Goal: Task Accomplishment & Management: Use online tool/utility

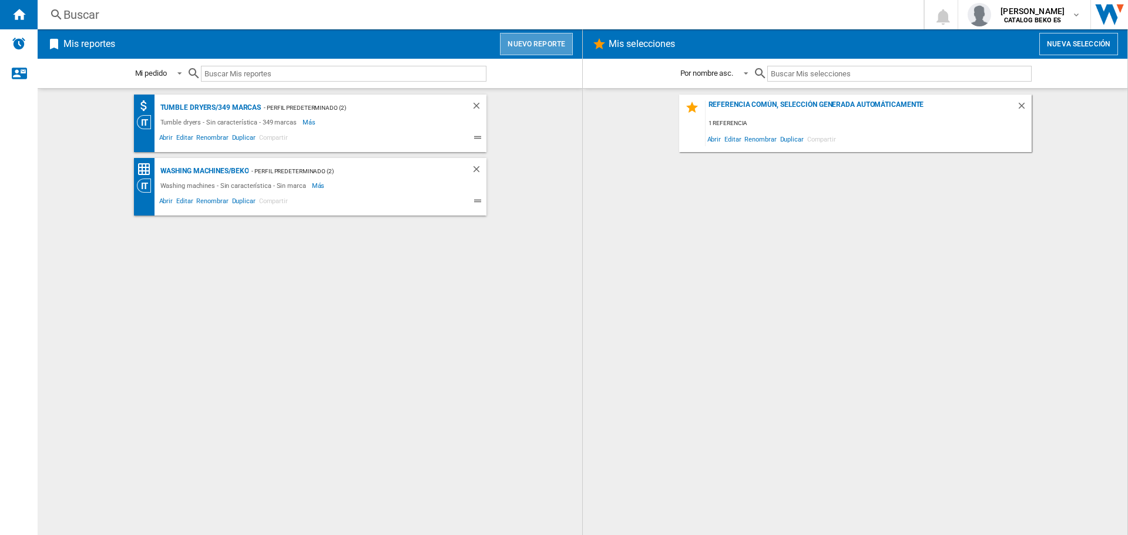
click at [548, 43] on button "Nuevo reporte" at bounding box center [536, 44] width 73 height 22
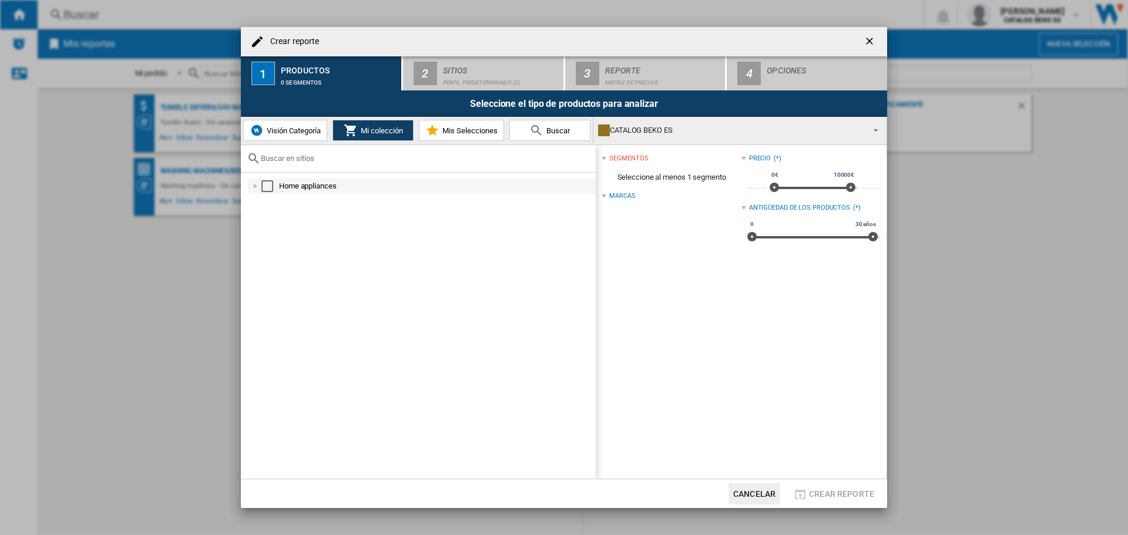
click at [261, 186] on div "Select" at bounding box center [267, 186] width 12 height 12
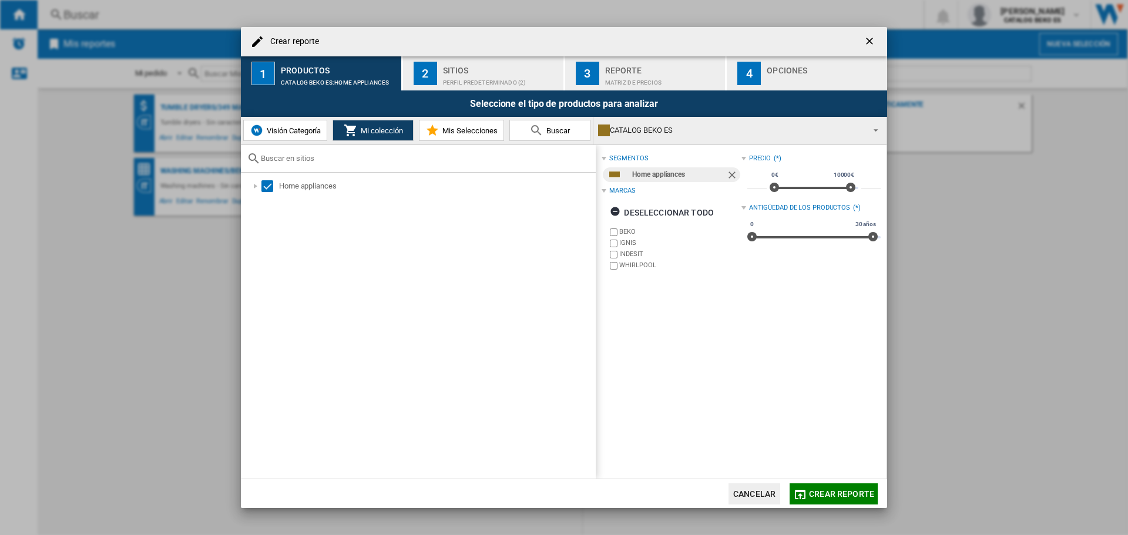
click at [290, 133] on span "Visión Categoría" at bounding box center [292, 130] width 57 height 9
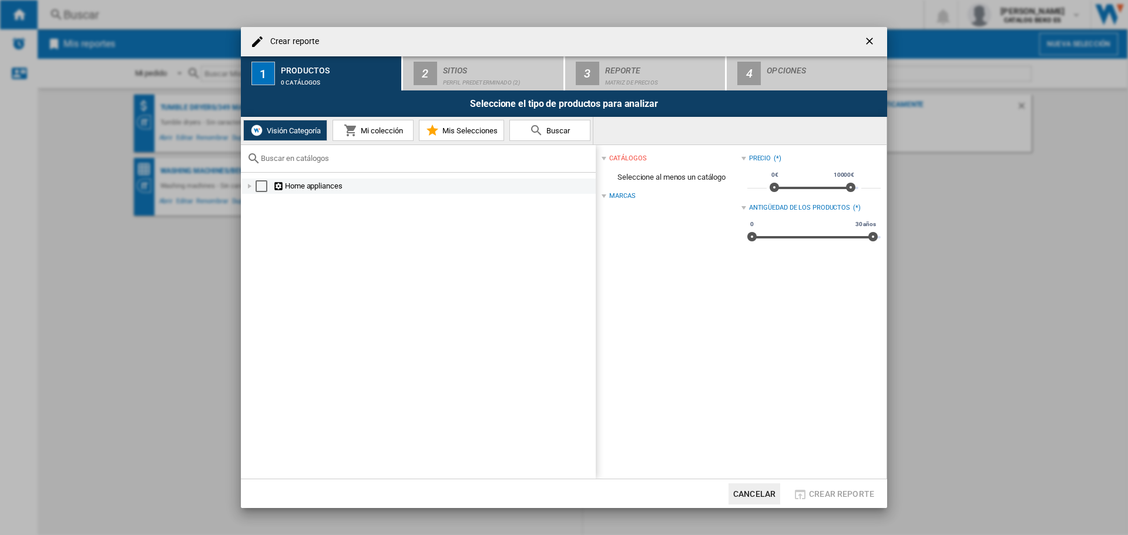
click at [250, 186] on div at bounding box center [250, 186] width 12 height 12
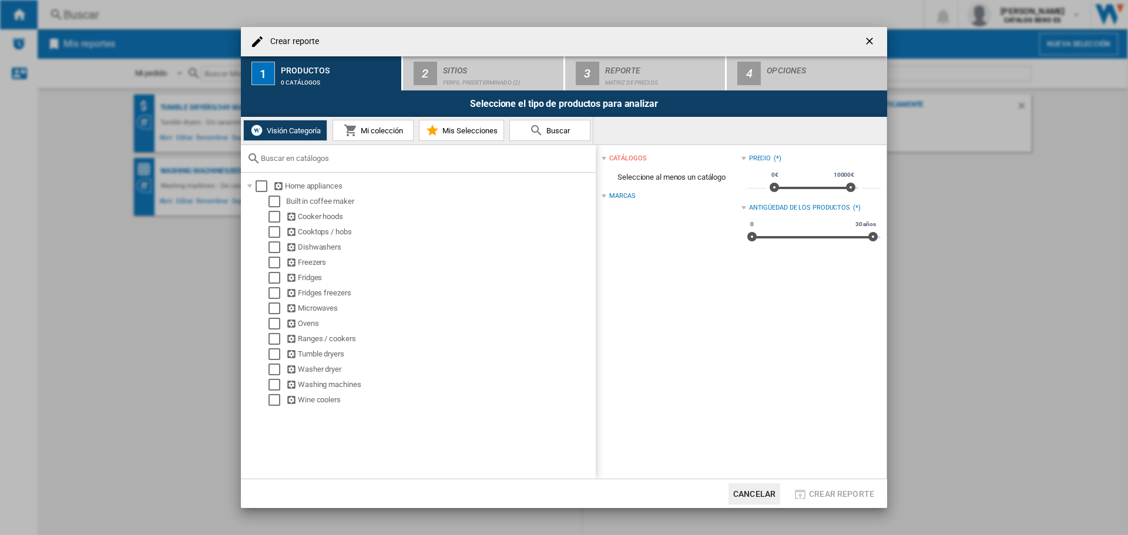
click at [636, 195] on span at bounding box center [689, 196] width 106 height 9
click at [635, 195] on div "Marcas" at bounding box center [622, 196] width 26 height 9
click at [261, 185] on div "Select" at bounding box center [262, 186] width 12 height 12
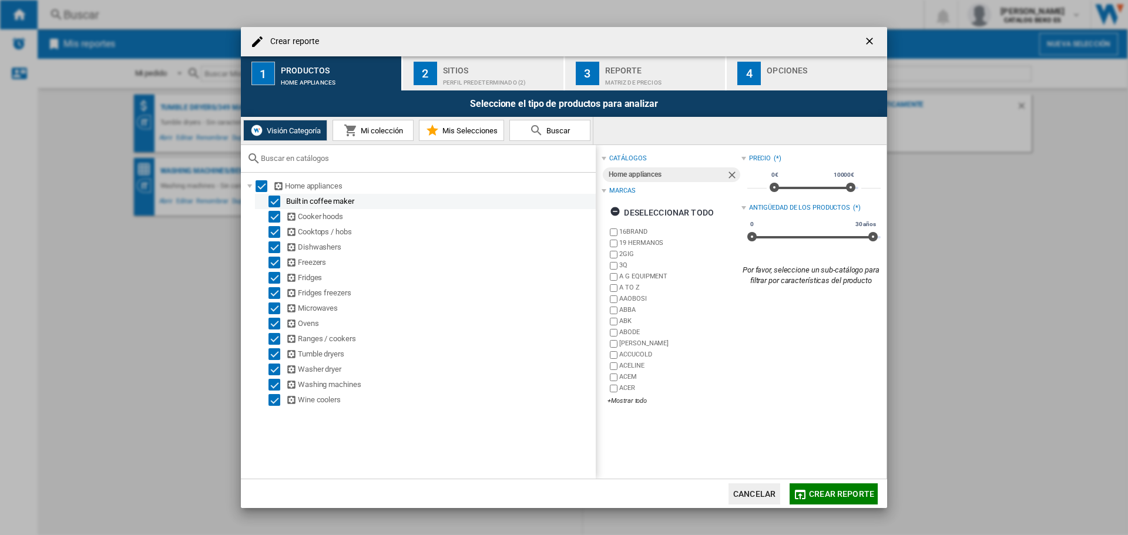
click at [269, 195] on div "Built in coffee maker" at bounding box center [425, 201] width 341 height 15
click at [271, 200] on div "Select" at bounding box center [275, 202] width 12 height 12
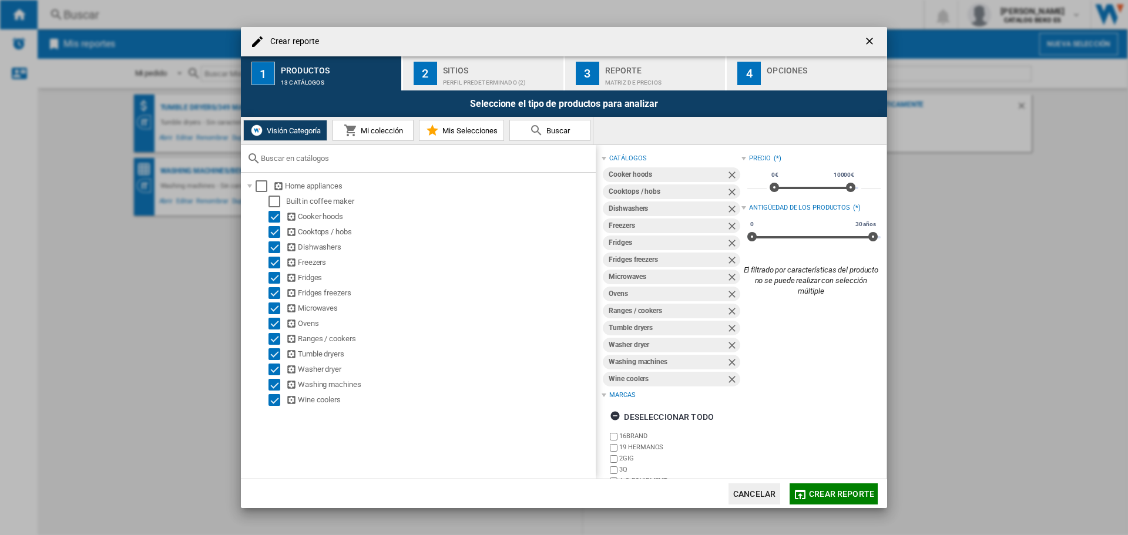
click at [405, 121] on button "Mi colección" at bounding box center [373, 130] width 81 height 21
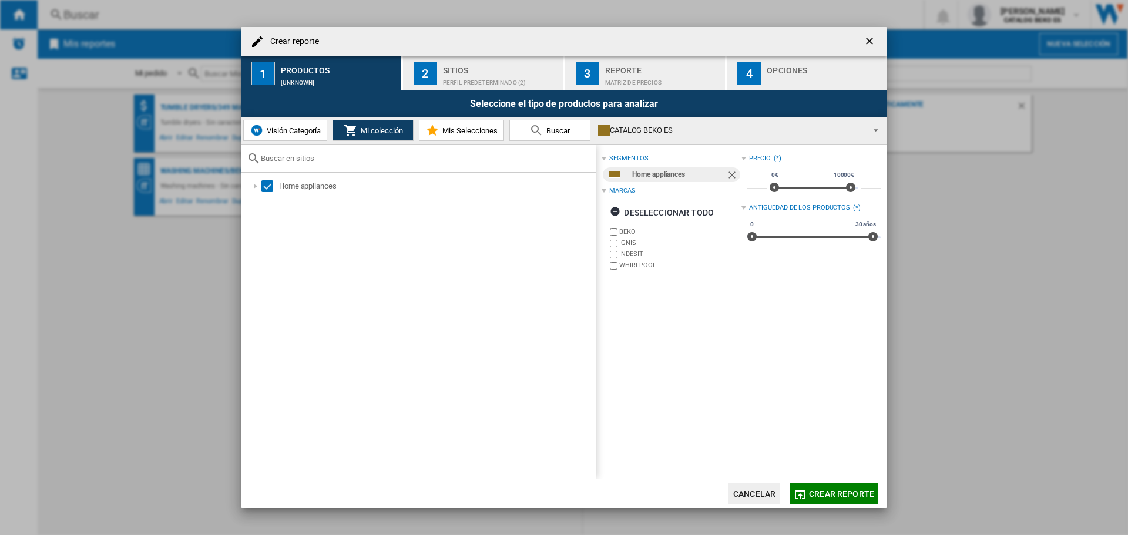
click at [466, 131] on span "Mis Selecciones" at bounding box center [469, 130] width 58 height 9
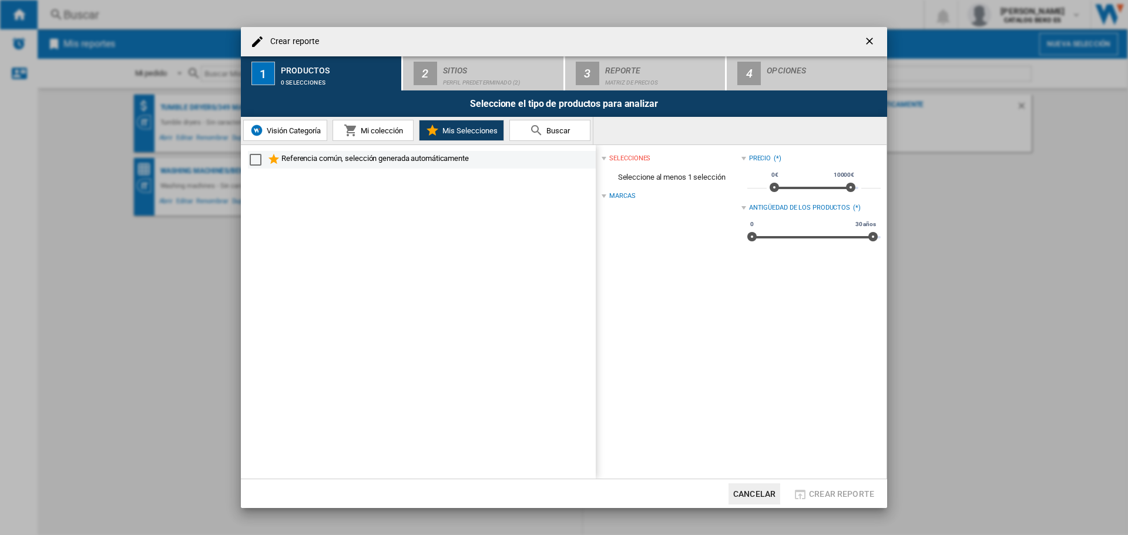
drag, startPoint x: 253, startPoint y: 160, endPoint x: 272, endPoint y: 163, distance: 19.0
click at [253, 160] on div "Select" at bounding box center [256, 160] width 12 height 12
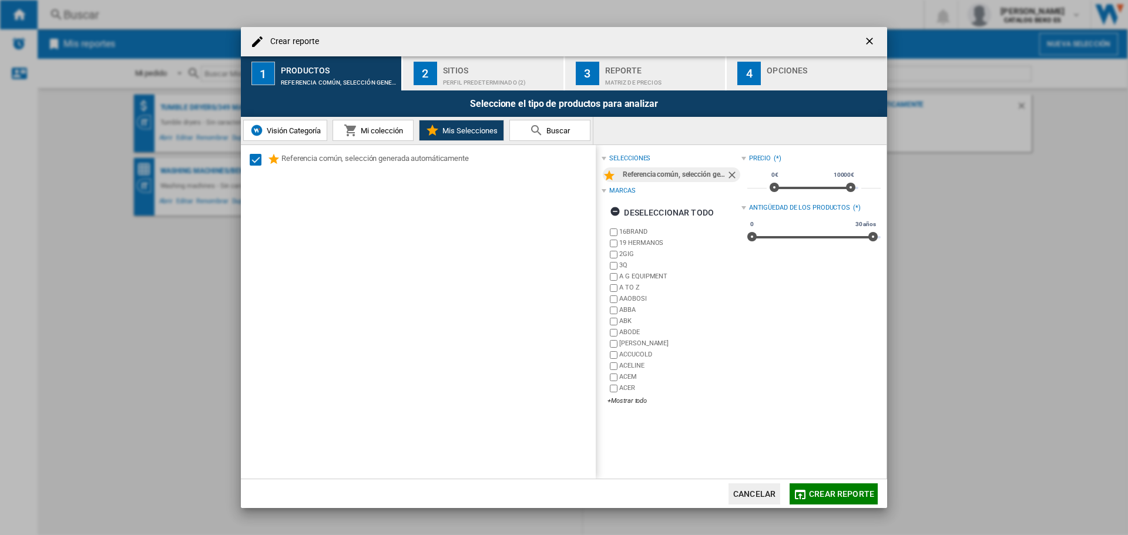
drag, startPoint x: 535, startPoint y: 128, endPoint x: 450, endPoint y: 76, distance: 99.5
click at [450, 78] on md-dialog-content "Crear reporte 1 Productos Referencia común, selección generada automáticamente …" at bounding box center [564, 268] width 646 height 482
click at [450, 76] on div "Perfil predeterminado (2)" at bounding box center [501, 79] width 116 height 12
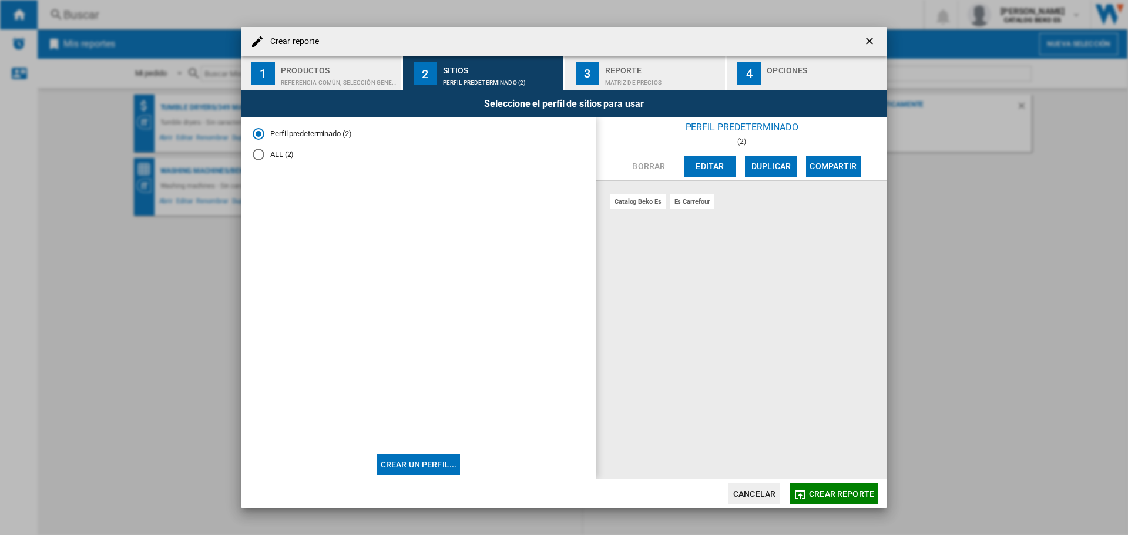
click at [692, 162] on button "Editar" at bounding box center [710, 166] width 52 height 21
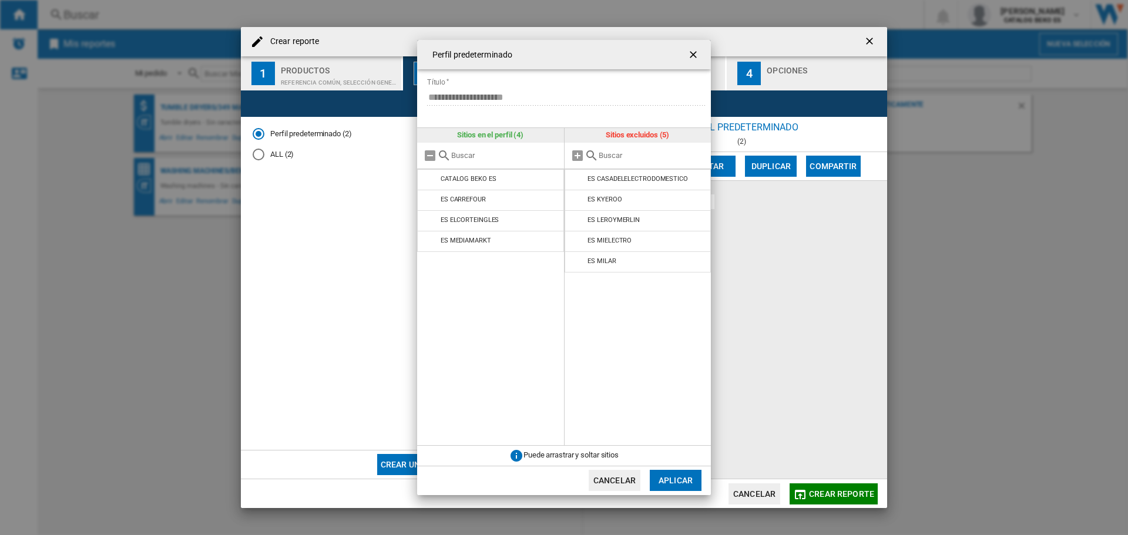
click at [679, 470] on md-dialog-actions "Cancelar Aplicar" at bounding box center [564, 480] width 294 height 29
click at [679, 475] on button "Aplicar" at bounding box center [676, 480] width 52 height 21
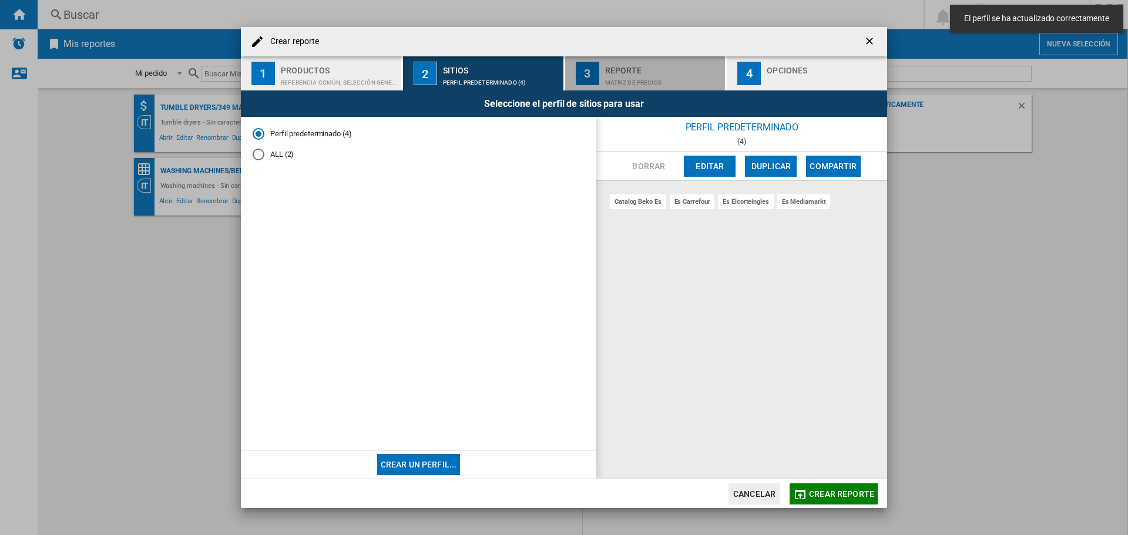
click at [649, 62] on div "Reporte" at bounding box center [663, 67] width 116 height 12
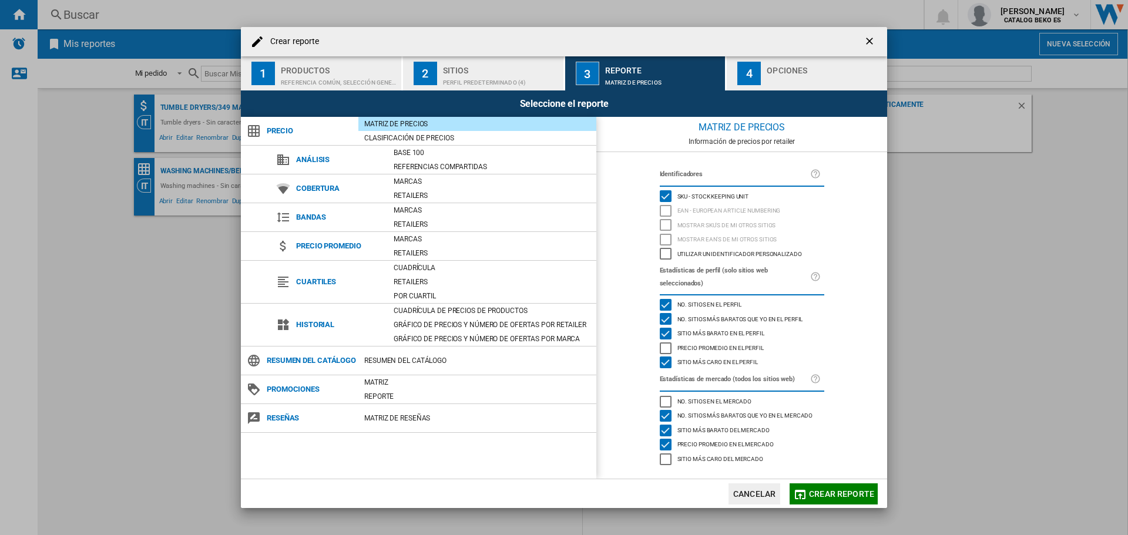
click at [665, 465] on div "Sitio más caro del mercado" at bounding box center [666, 460] width 12 height 12
click at [507, 132] on div "Clasificación de precios" at bounding box center [477, 138] width 238 height 12
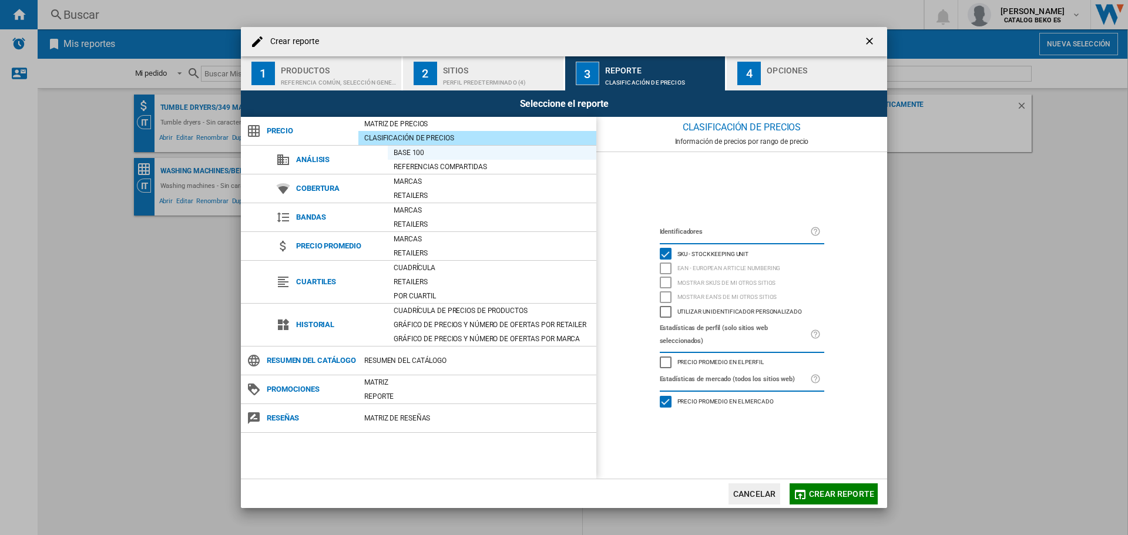
click at [461, 153] on div "Base 100" at bounding box center [492, 153] width 209 height 12
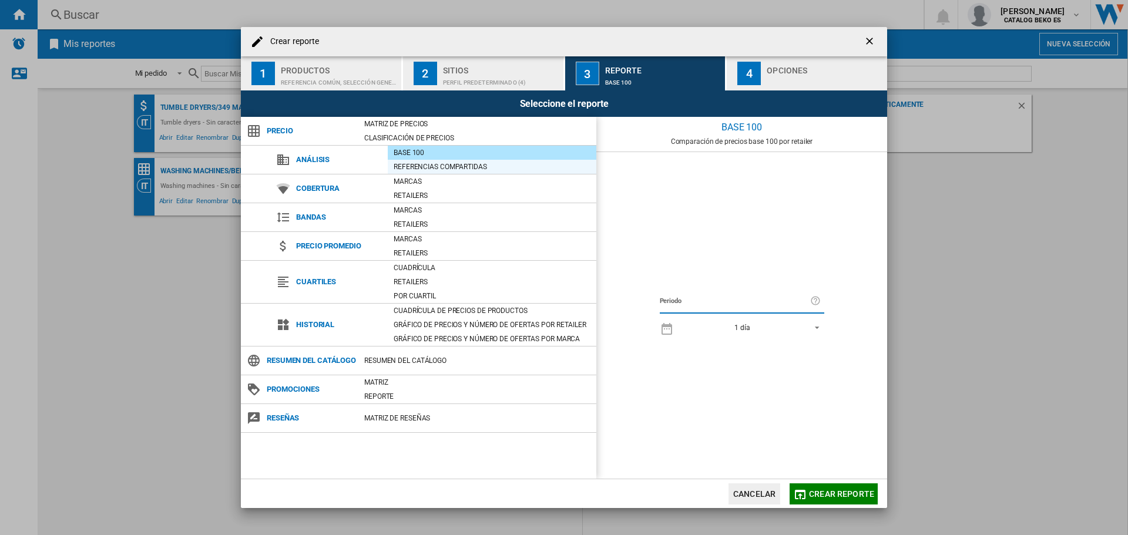
click at [457, 164] on div "Referencias compartidas" at bounding box center [492, 167] width 209 height 12
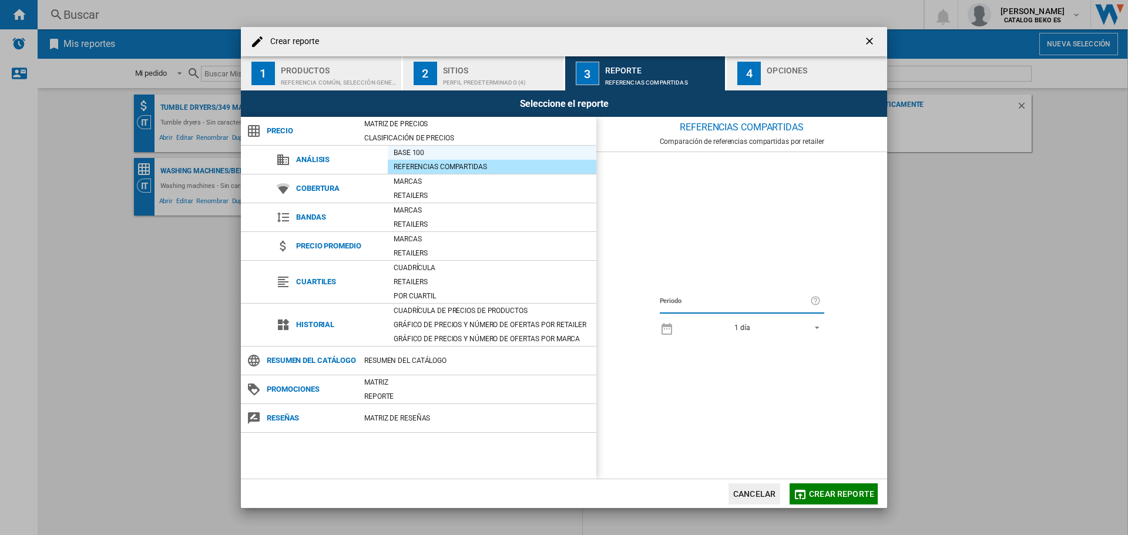
click at [454, 154] on div "Base 100" at bounding box center [492, 153] width 209 height 12
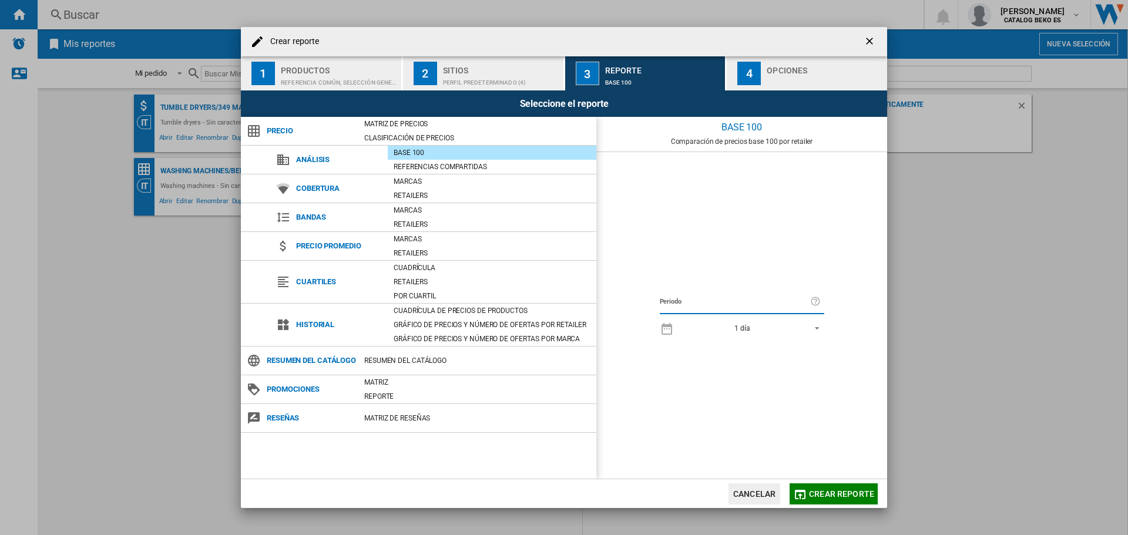
click at [807, 328] on span "REPORTS.WIZARD.STEPS.REPORT.STEPS.REPORT_OPTIONS.PERIOD: 1 día" at bounding box center [814, 327] width 14 height 11
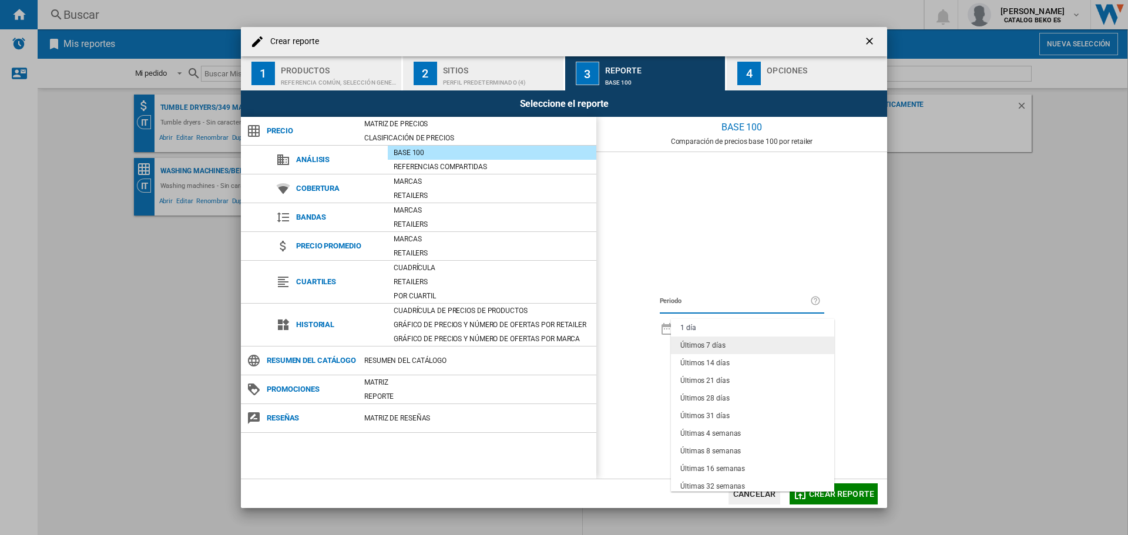
click at [730, 341] on md-option "Últimos 7 días" at bounding box center [752, 346] width 163 height 18
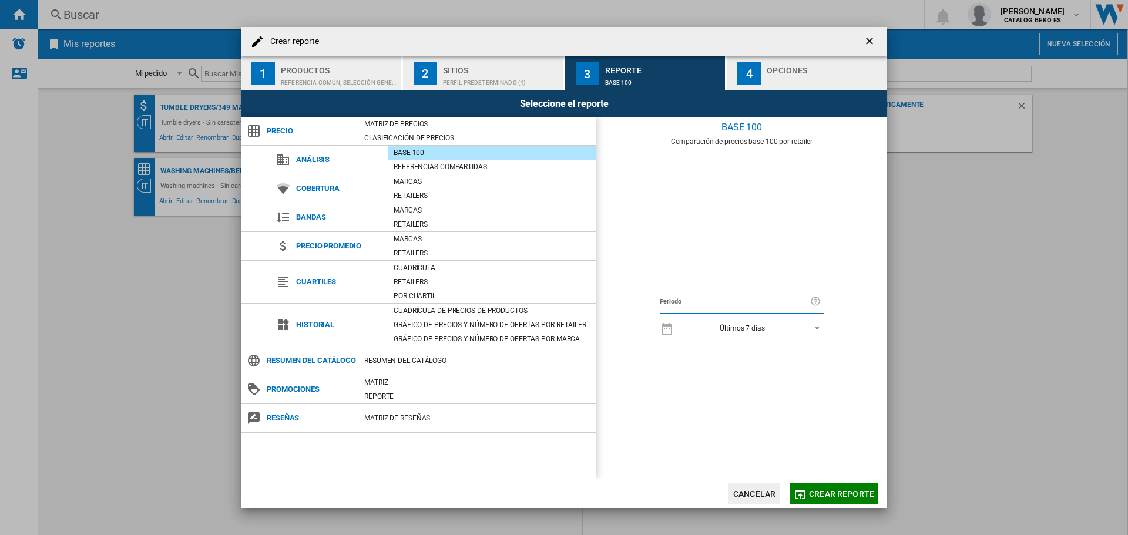
click at [757, 320] on md-select-value "Últimos 7 días" at bounding box center [752, 328] width 145 height 16
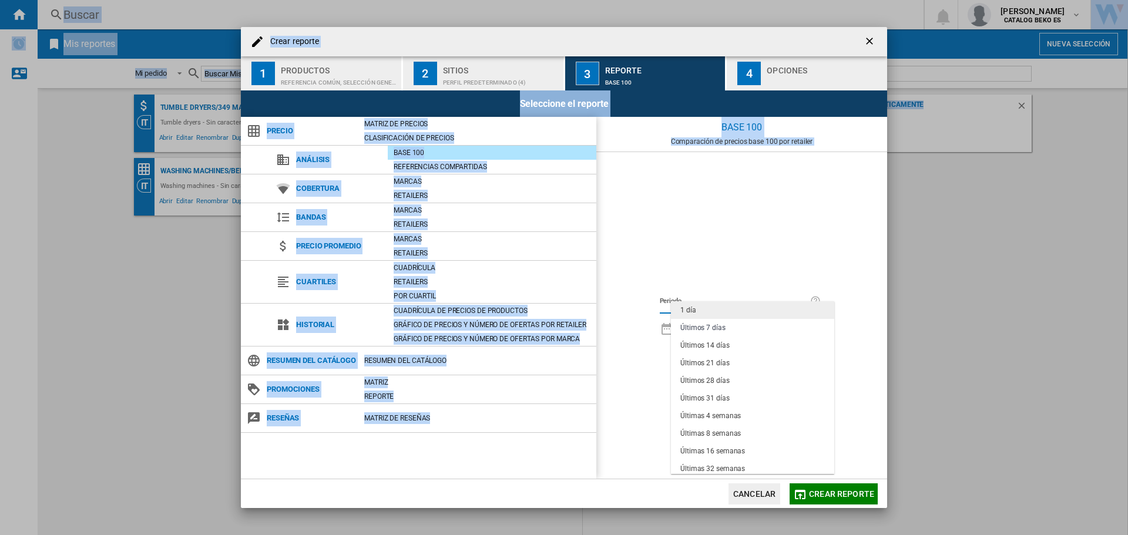
drag, startPoint x: 719, startPoint y: 299, endPoint x: 719, endPoint y: 311, distance: 11.8
click at [719, 311] on body "In order to access Insight, please log out and log in again OK NEW [GEOGRAPHIC_…" at bounding box center [564, 267] width 1128 height 535
click at [719, 311] on md-option "1 día" at bounding box center [752, 310] width 163 height 18
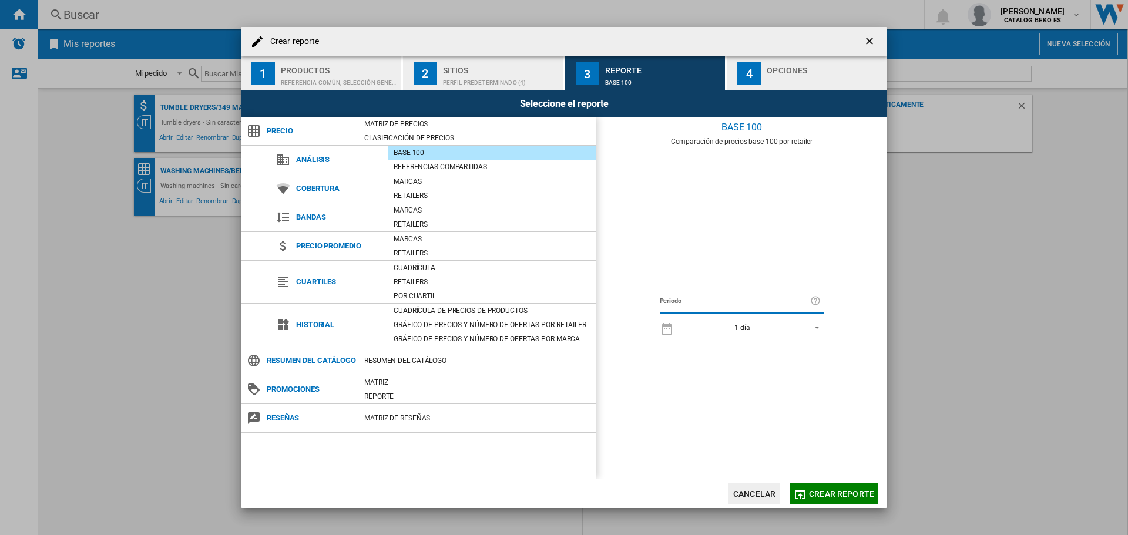
click at [720, 271] on div "Periodo 1 día" at bounding box center [741, 315] width 291 height 327
click at [420, 183] on div "Marcas" at bounding box center [492, 182] width 209 height 12
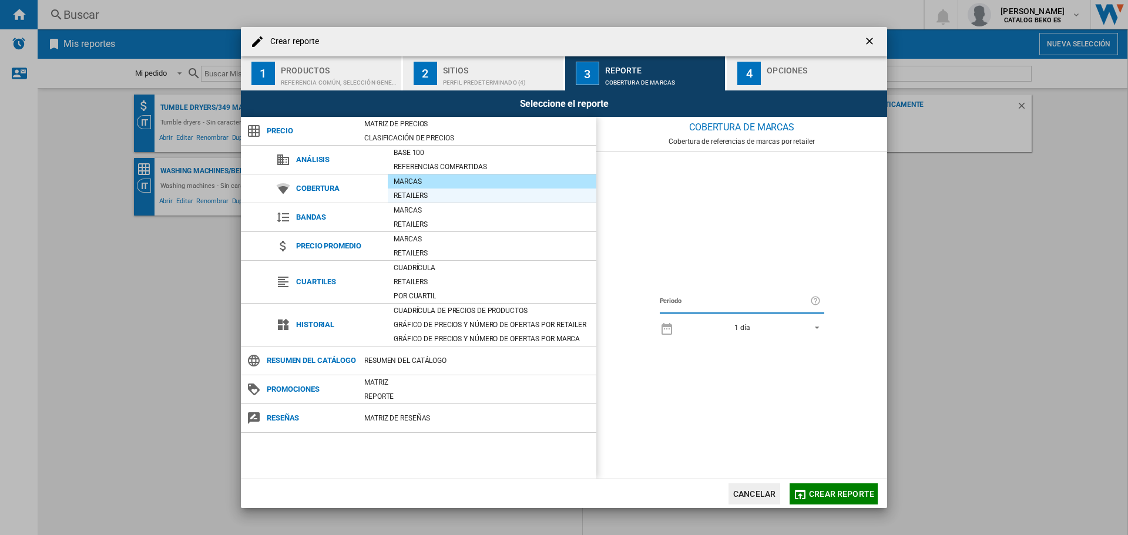
click at [420, 190] on div "Retailers" at bounding box center [492, 196] width 209 height 12
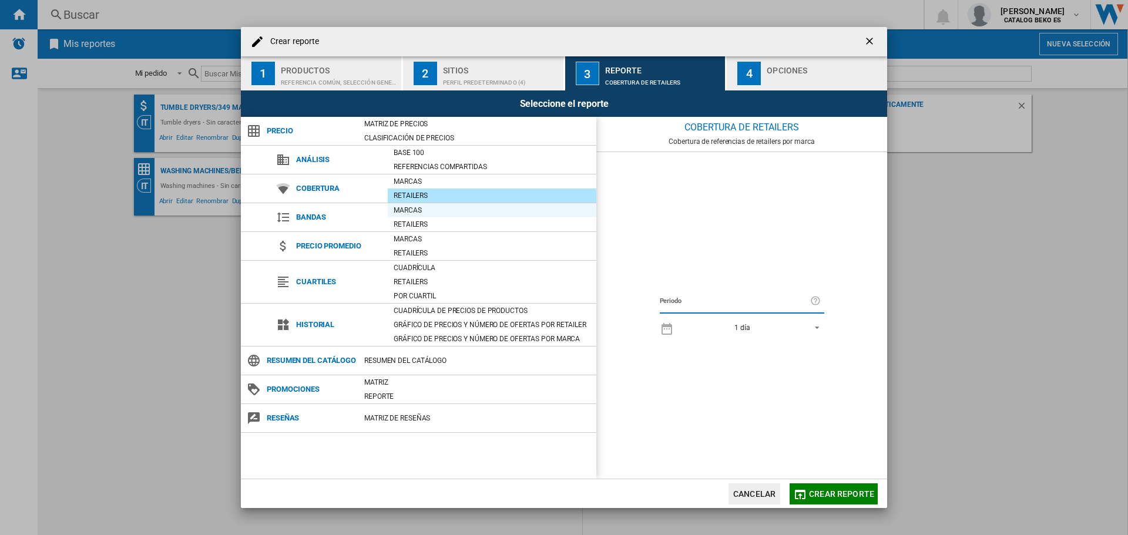
click at [423, 209] on div "Marcas" at bounding box center [492, 210] width 209 height 12
click at [424, 222] on div "Retailers" at bounding box center [492, 225] width 209 height 12
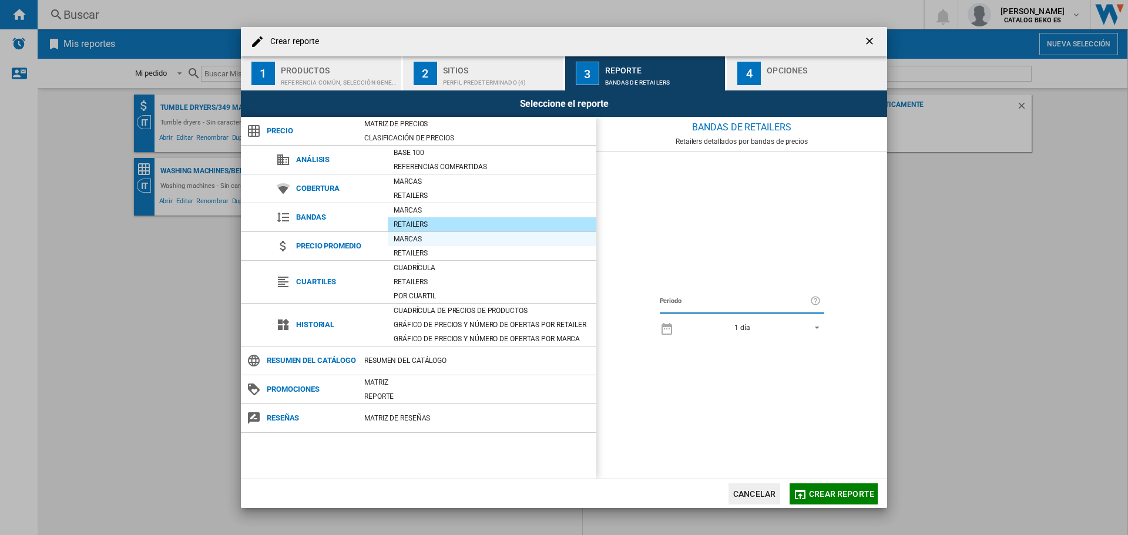
click at [424, 242] on div "Marcas" at bounding box center [492, 239] width 209 height 12
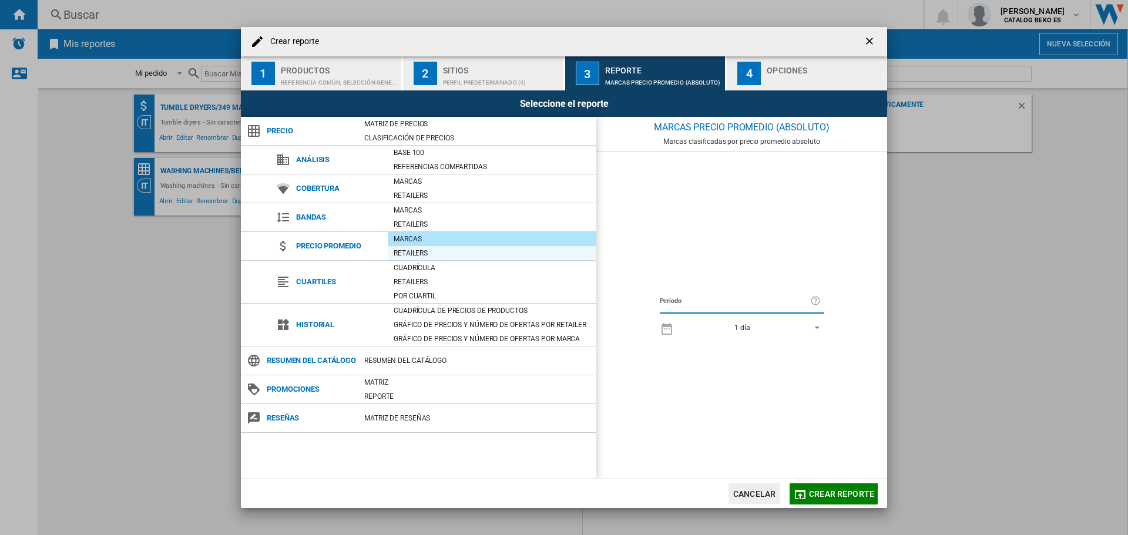
click at [422, 256] on div "Retailers" at bounding box center [492, 253] width 209 height 12
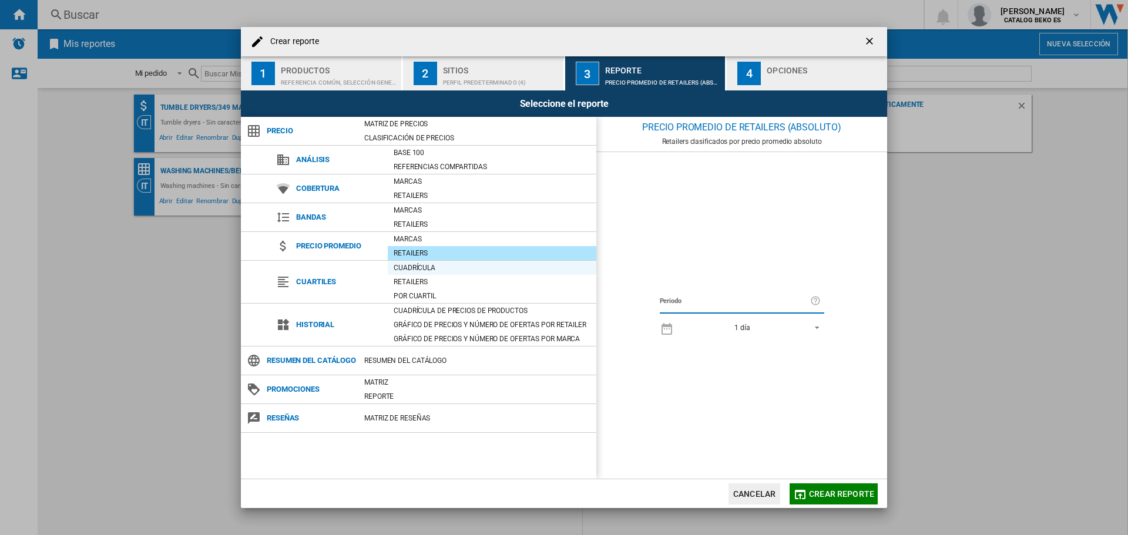
click at [415, 273] on div "Cuadrícula" at bounding box center [492, 268] width 209 height 12
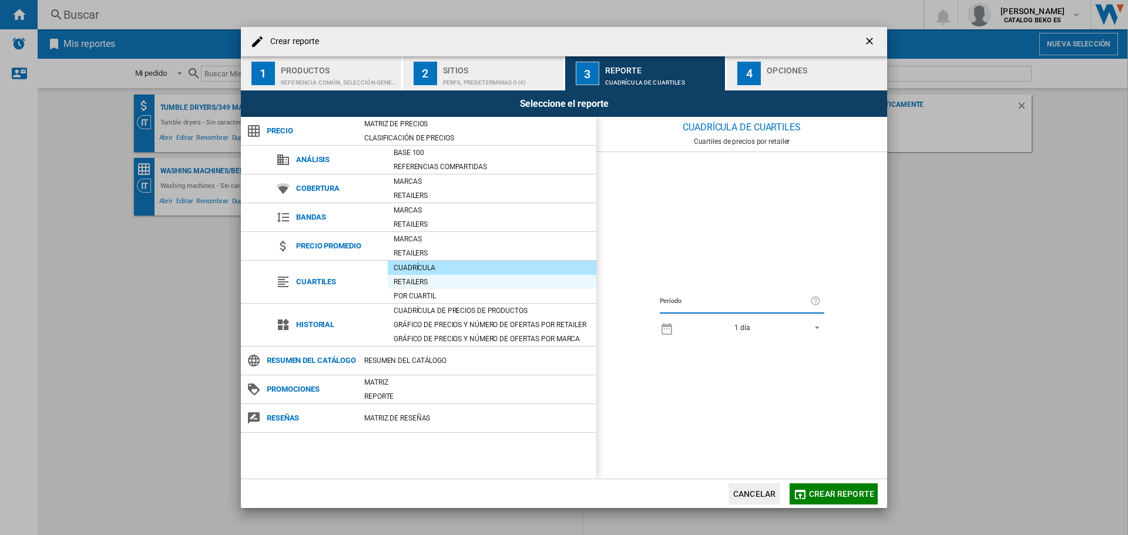
click at [413, 279] on div "Retailers" at bounding box center [492, 282] width 209 height 12
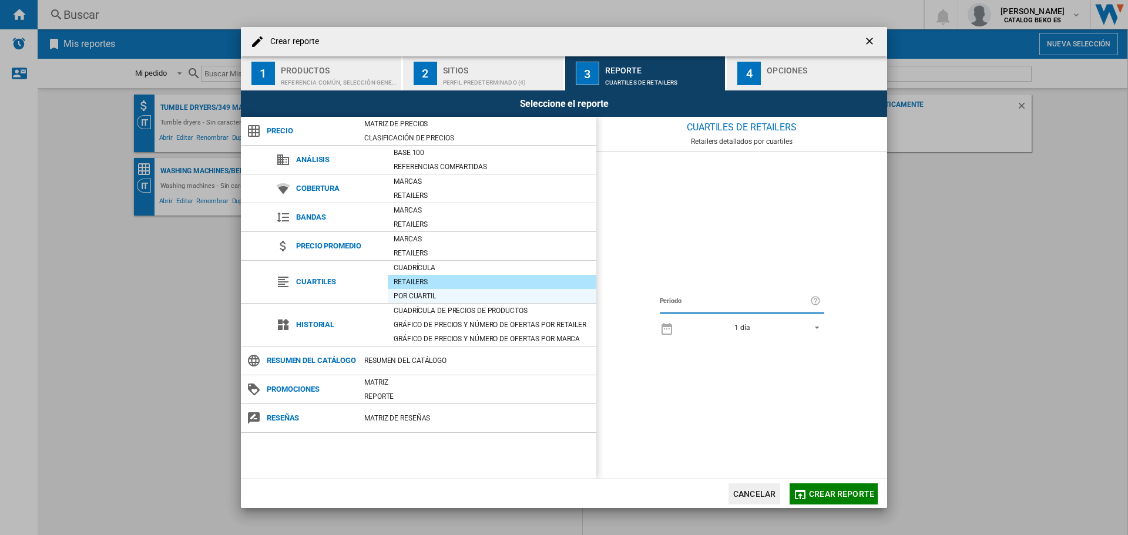
click at [412, 291] on div "Por cuartil" at bounding box center [492, 296] width 209 height 12
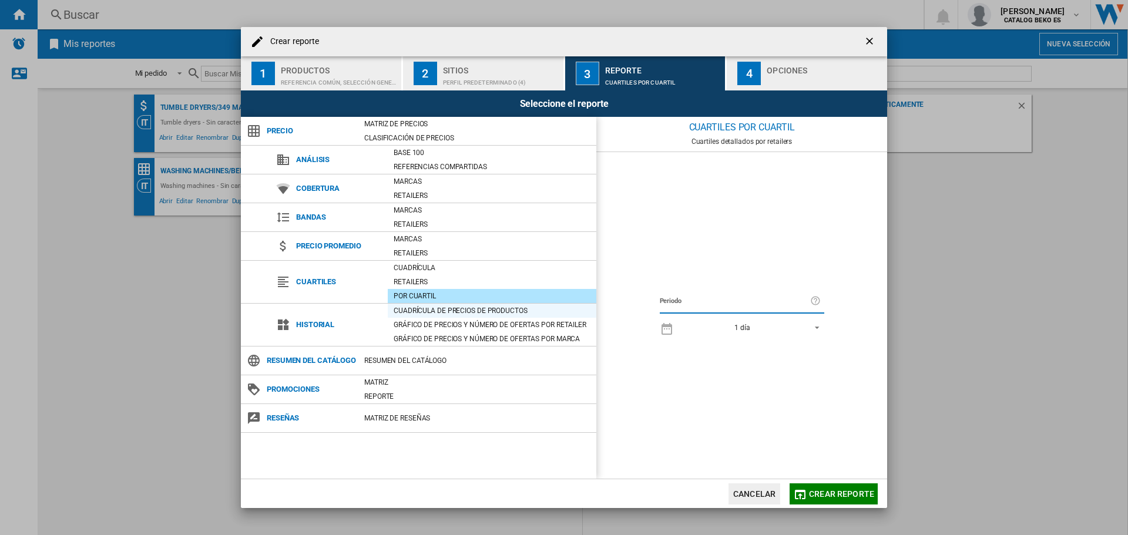
click at [412, 306] on div "Cuadrícula de precios de productos" at bounding box center [492, 311] width 209 height 12
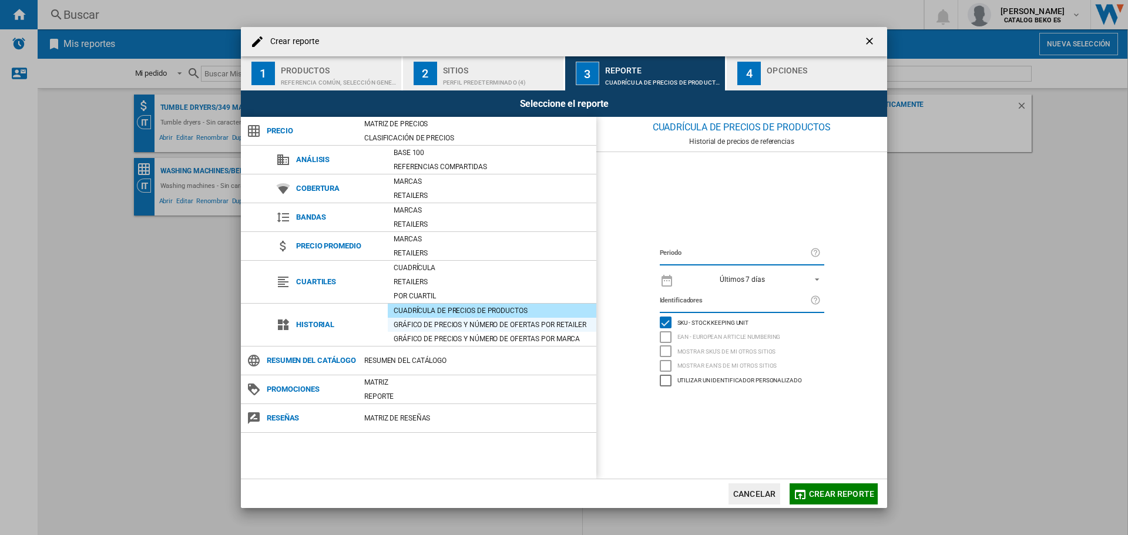
click at [414, 322] on div "Gráfico de precios y número de ofertas por retailer" at bounding box center [492, 325] width 209 height 12
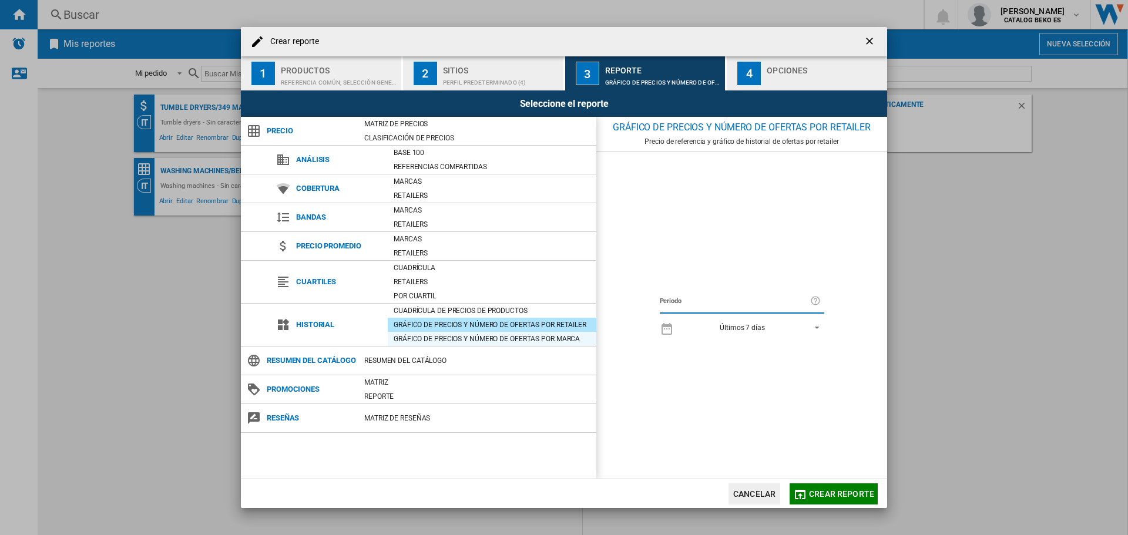
click at [414, 334] on div "Gráfico de precios y número de ofertas por marca" at bounding box center [492, 339] width 209 height 12
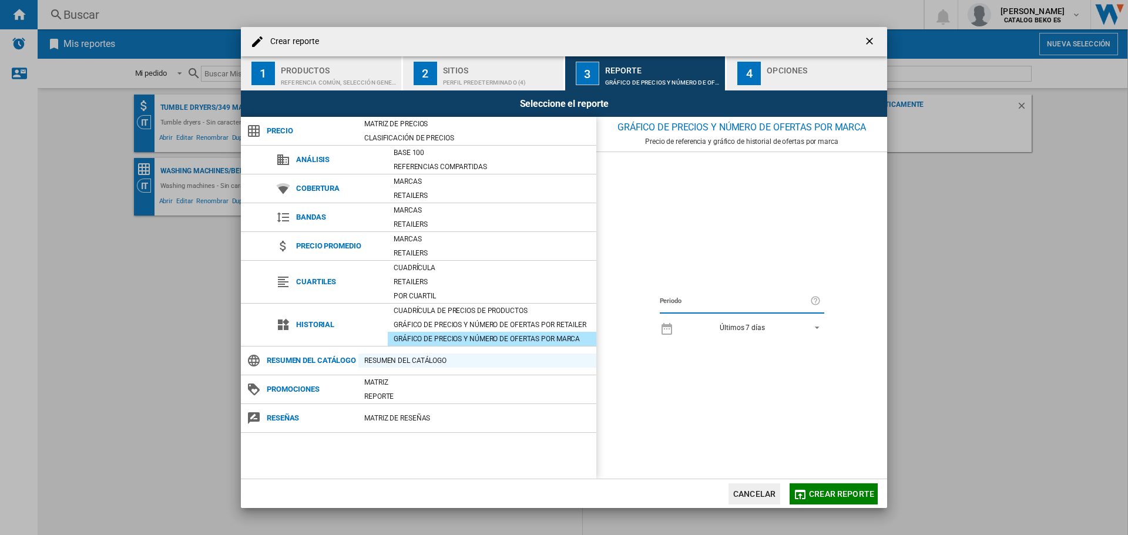
click at [408, 358] on div "Resumen del catálogo" at bounding box center [477, 361] width 238 height 12
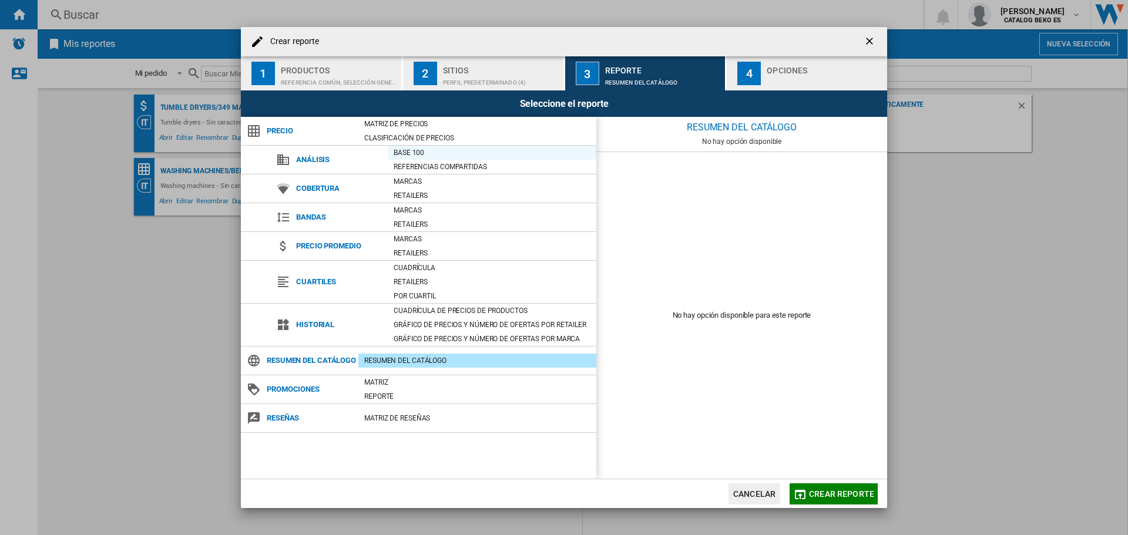
click at [433, 154] on div "Base 100" at bounding box center [492, 153] width 209 height 12
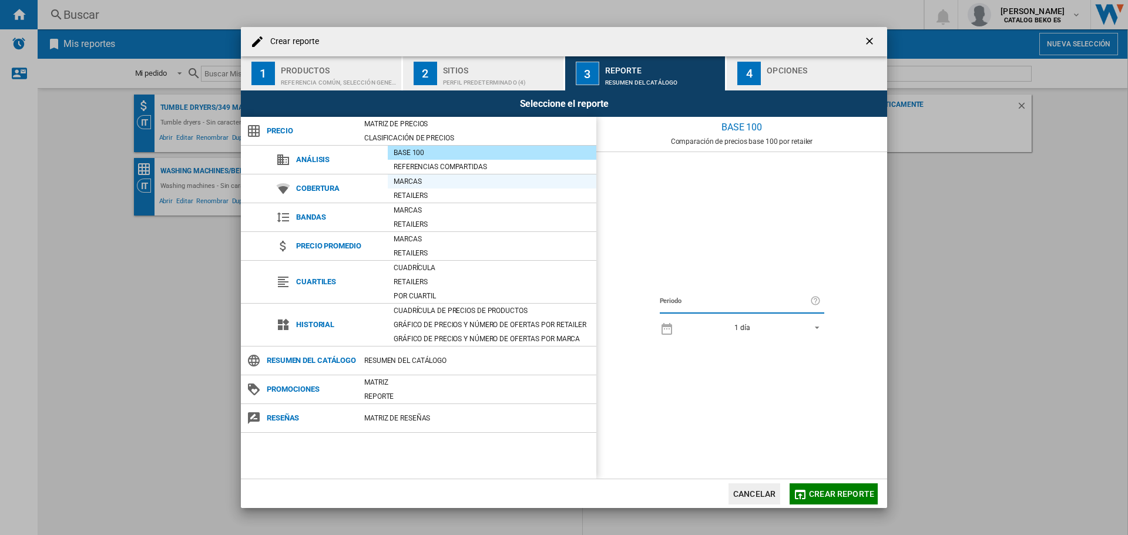
click at [416, 182] on div "Marcas" at bounding box center [492, 182] width 209 height 12
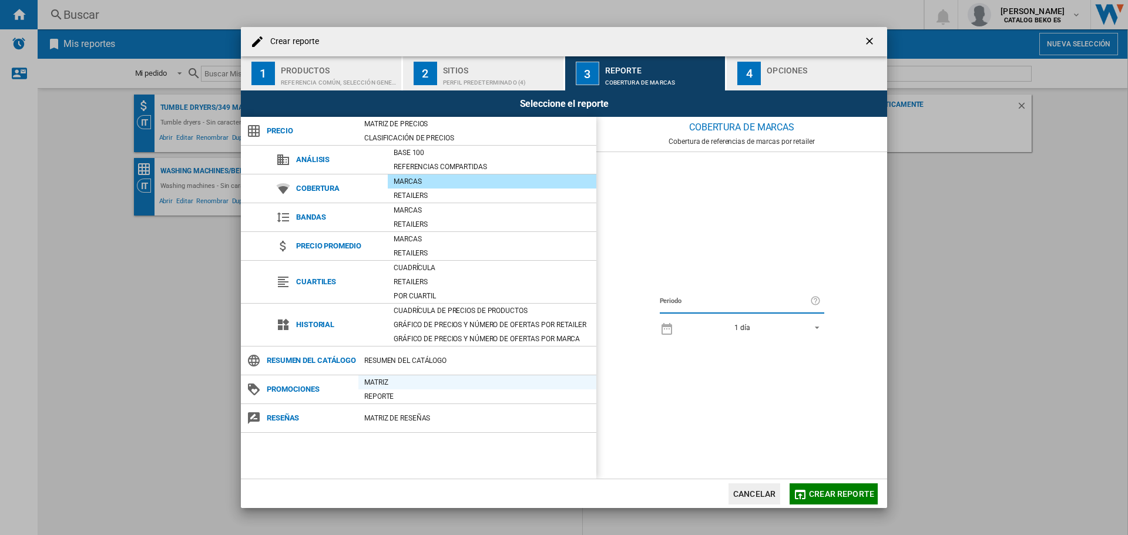
click at [391, 378] on div "Matriz" at bounding box center [477, 383] width 238 height 12
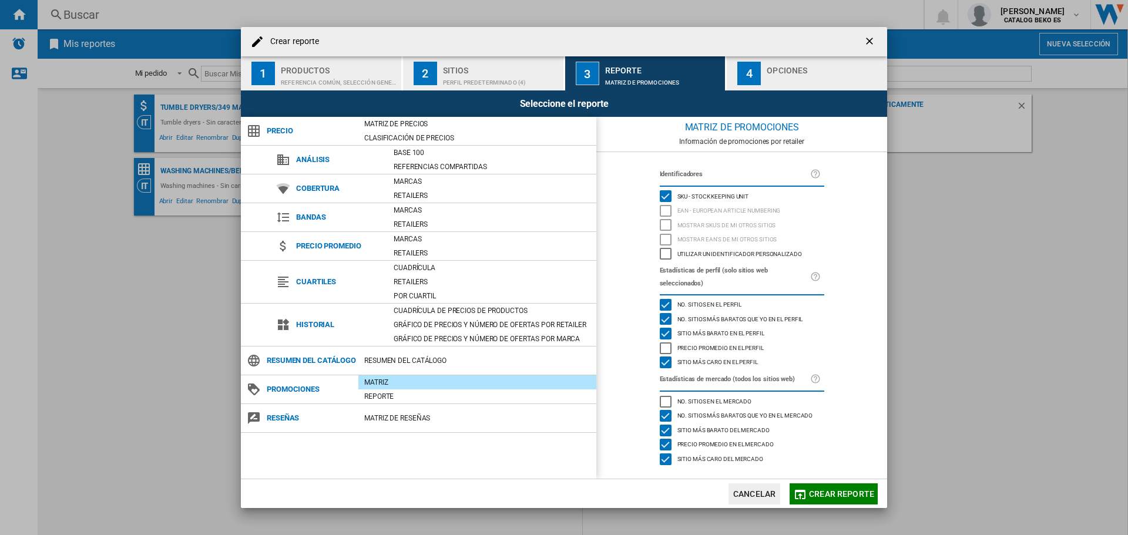
click at [670, 399] on div "No. sitios en el mercado" at bounding box center [666, 402] width 12 height 12
click at [375, 399] on div "Reporte" at bounding box center [477, 397] width 238 height 12
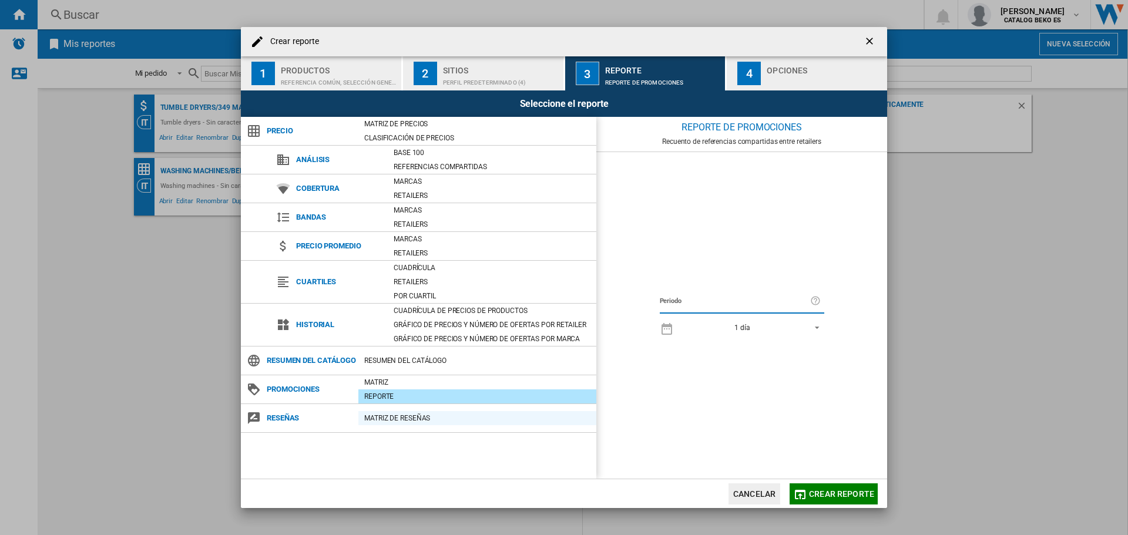
click at [391, 420] on div "Matriz de RESEÑAS" at bounding box center [477, 419] width 238 height 12
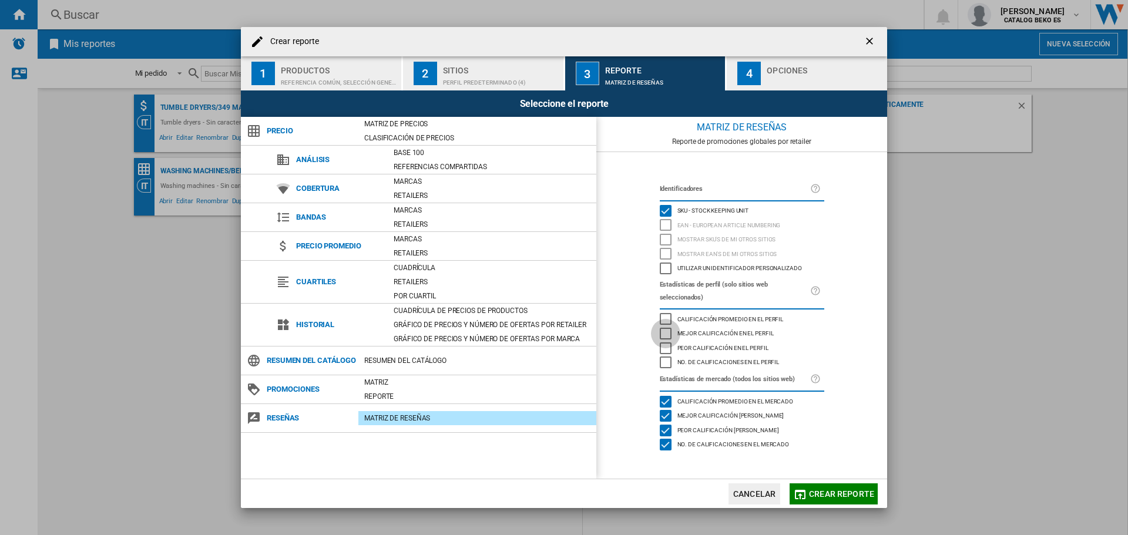
click at [670, 332] on div "Mejor calificación en el perfil" at bounding box center [666, 334] width 12 height 12
click at [668, 317] on div "Calificación promedio en el perfil" at bounding box center [666, 319] width 12 height 12
click at [745, 80] on div "4" at bounding box center [749, 74] width 24 height 24
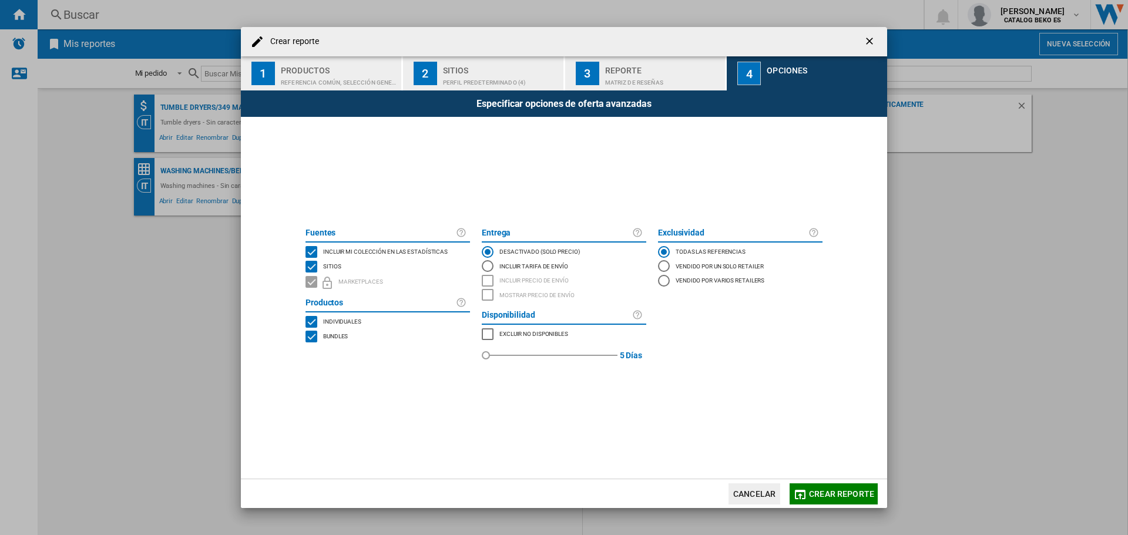
click at [505, 333] on span "Excluir no disponibles" at bounding box center [533, 333] width 69 height 8
click at [311, 261] on div "SITES" at bounding box center [312, 267] width 12 height 12
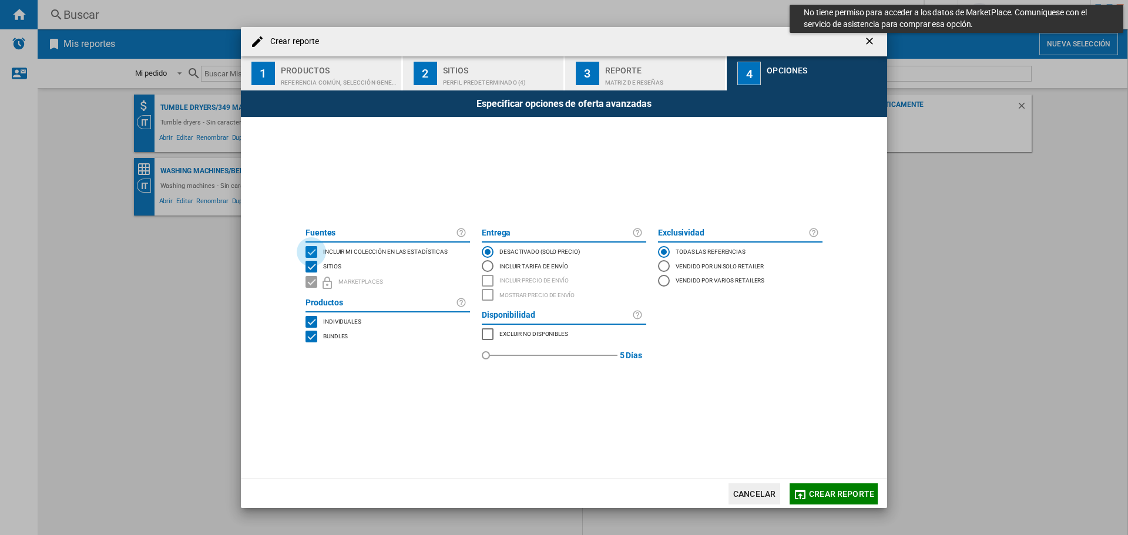
click at [311, 251] on div "INCLUDE MY SITE" at bounding box center [312, 252] width 12 height 12
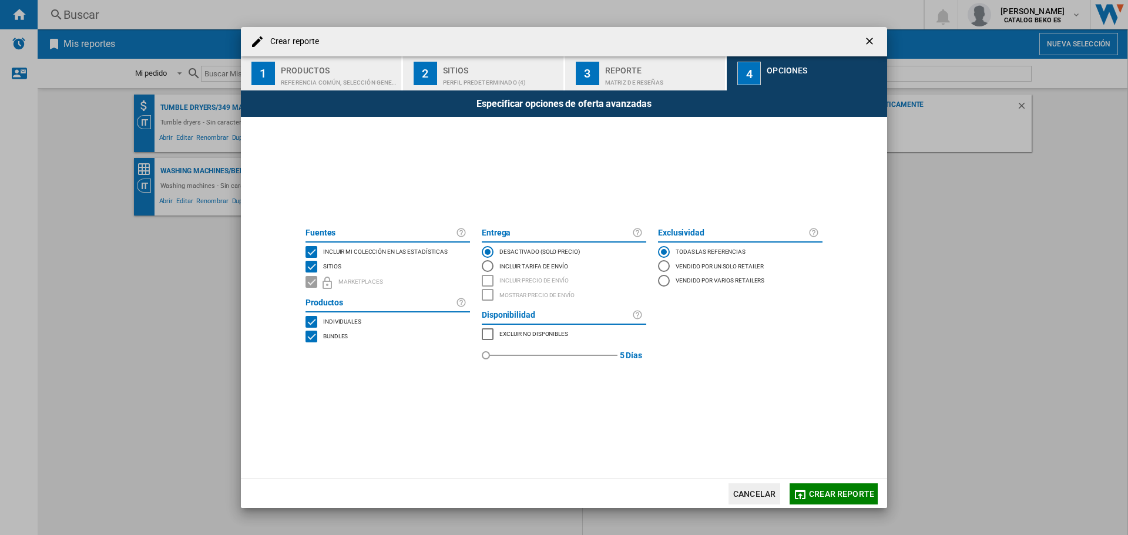
click at [313, 251] on div "INCLUDE MY SITE" at bounding box center [312, 252] width 12 height 12
click at [845, 492] on span "Crear reporte" at bounding box center [841, 493] width 65 height 9
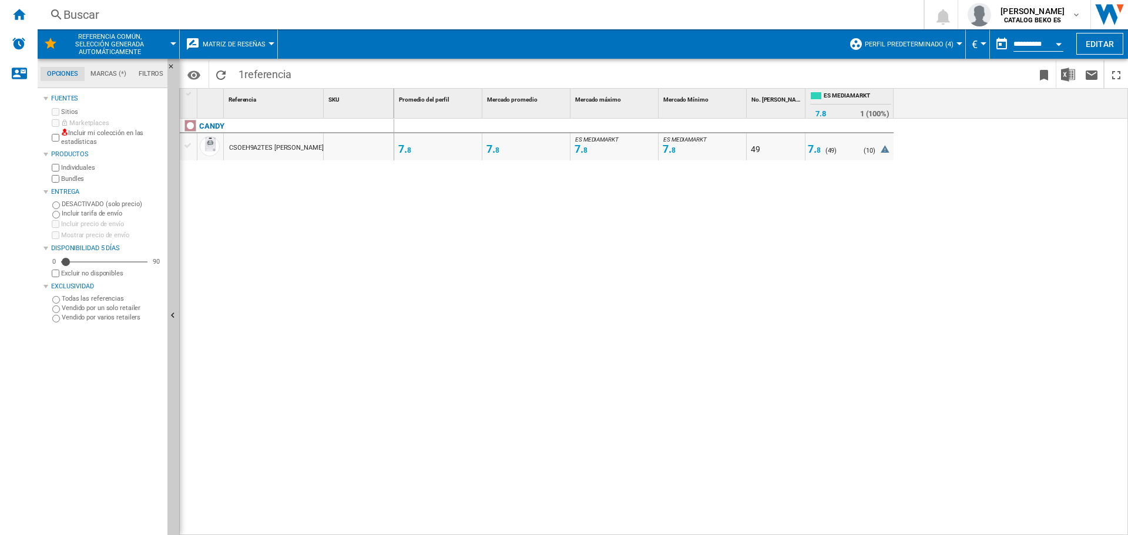
click at [263, 46] on span "Matriz de reseñas" at bounding box center [234, 45] width 63 height 8
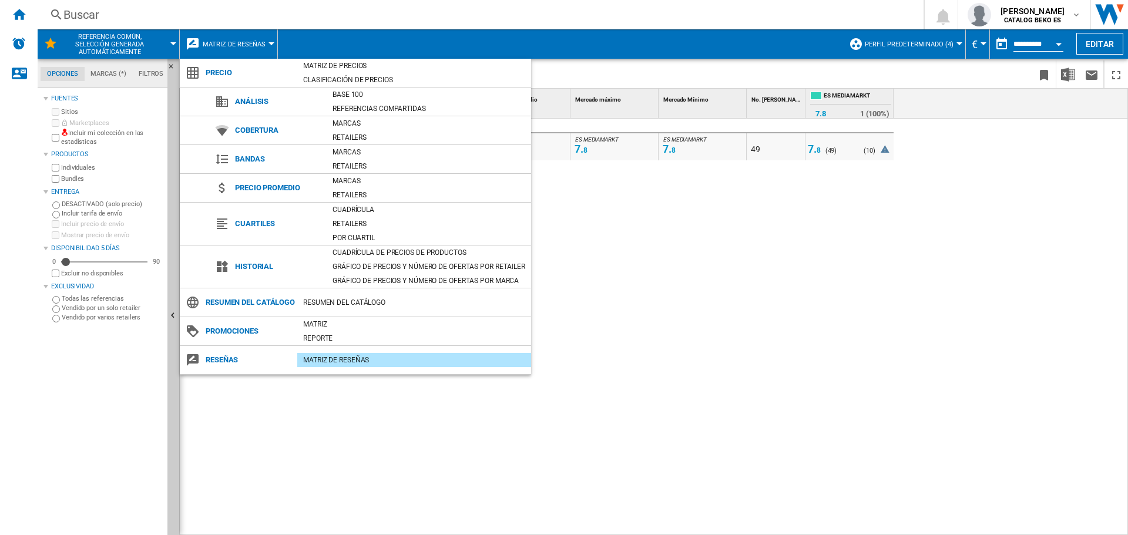
click at [766, 287] on md-backdrop at bounding box center [564, 267] width 1128 height 535
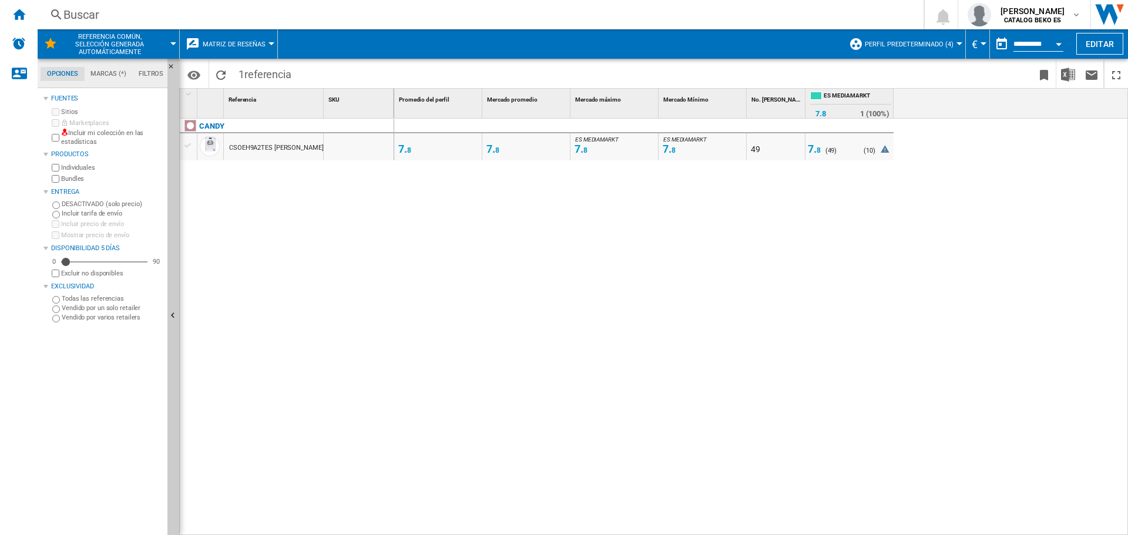
click at [267, 42] on button "Matriz de reseñas" at bounding box center [237, 43] width 69 height 29
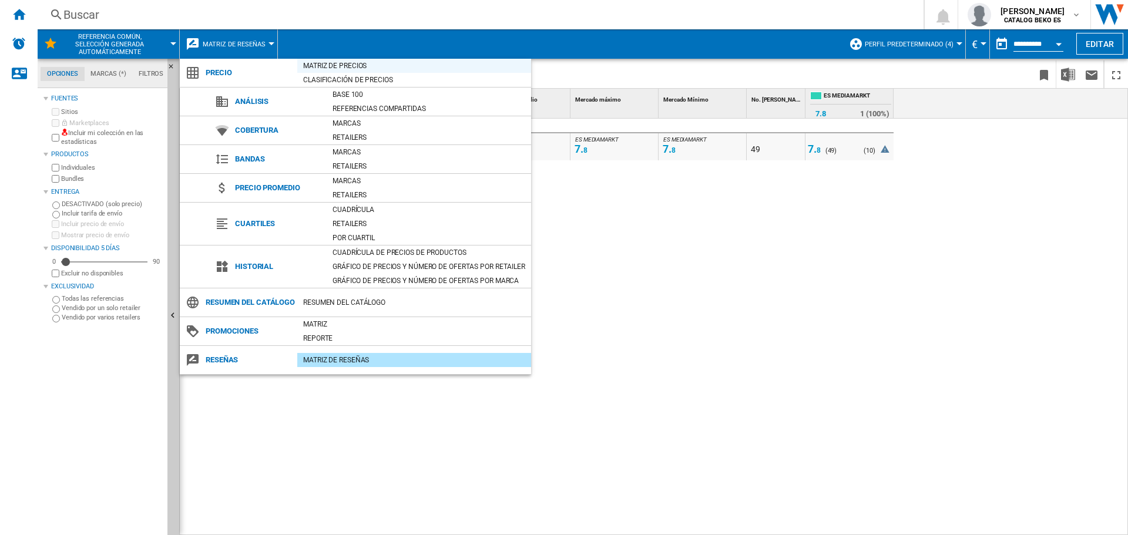
click at [327, 68] on div "Matriz de precios" at bounding box center [414, 66] width 234 height 12
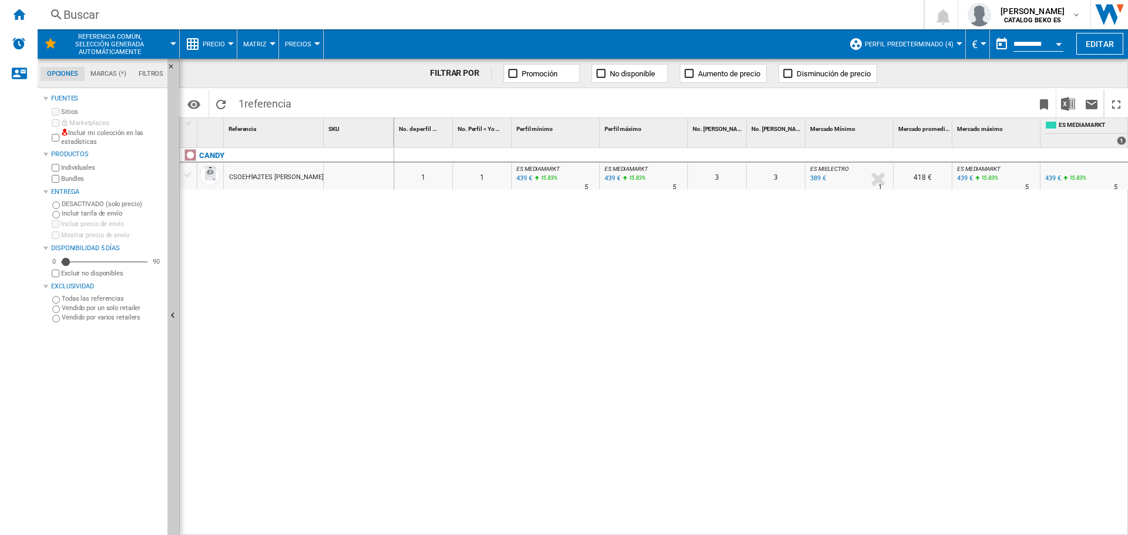
click at [165, 39] on button "Referencia común, selección generada automáticamente" at bounding box center [115, 43] width 106 height 29
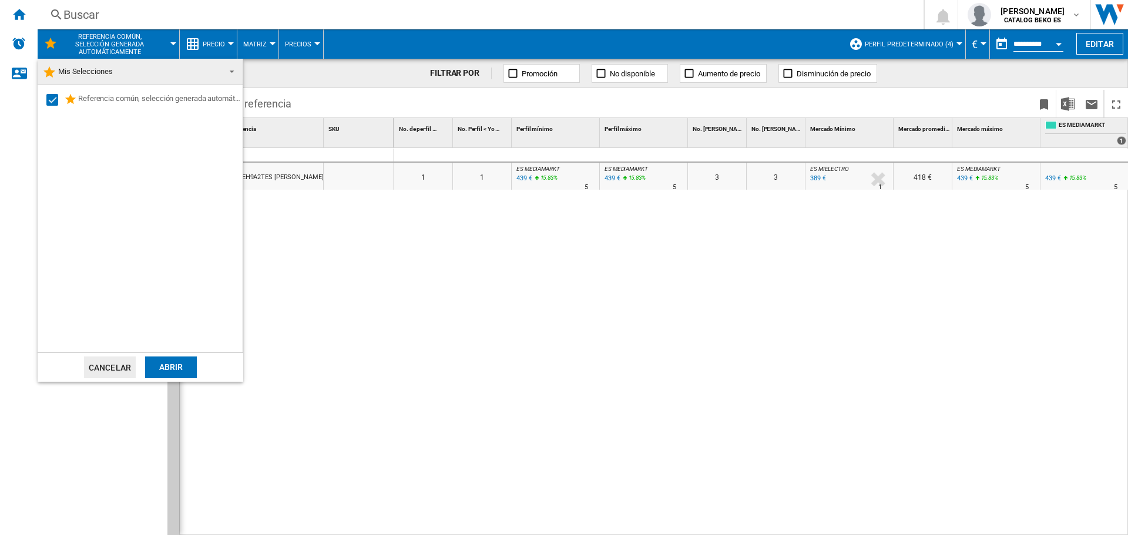
click at [16, 15] on md-backdrop at bounding box center [564, 267] width 1128 height 535
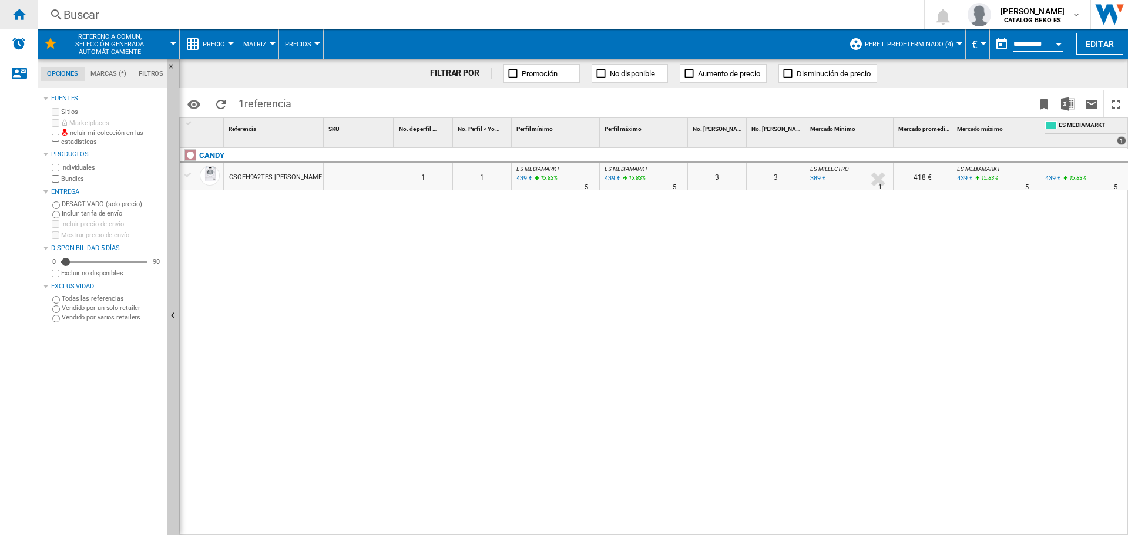
click at [17, 12] on ng-md-icon "Inicio" at bounding box center [19, 14] width 14 height 14
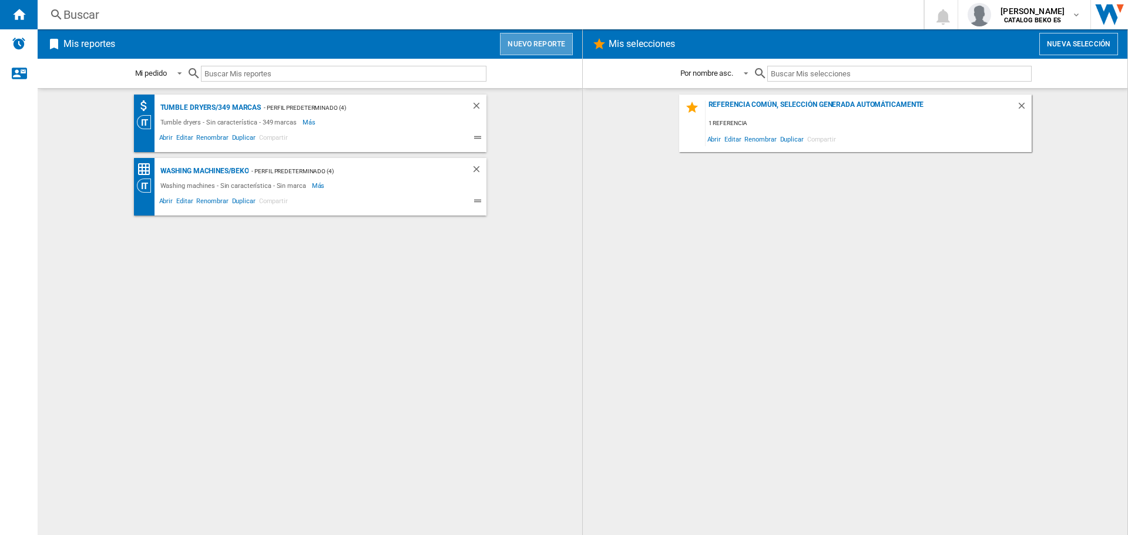
click at [557, 46] on button "Nuevo reporte" at bounding box center [536, 44] width 73 height 22
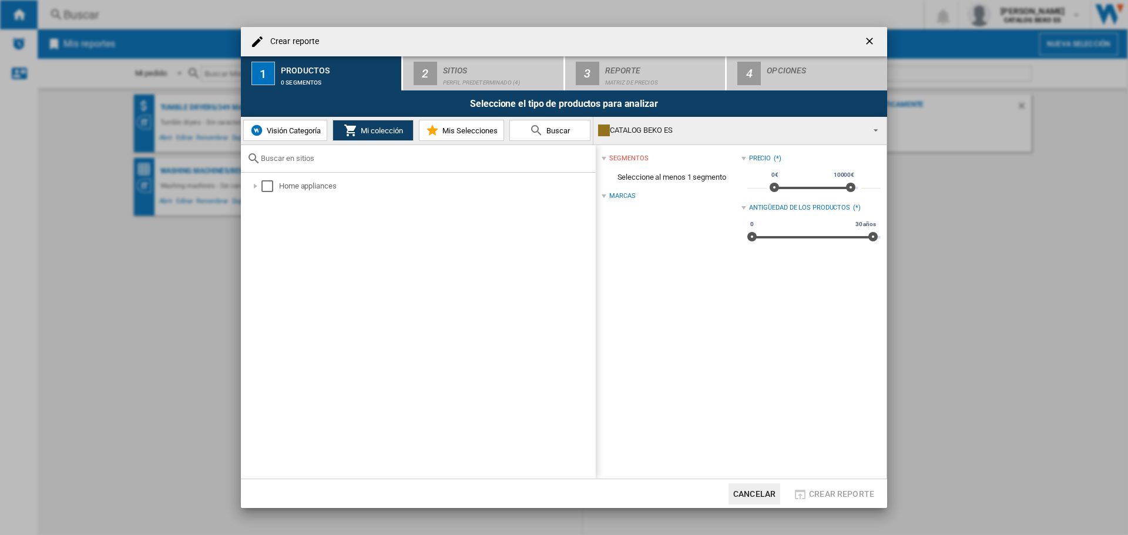
click at [284, 132] on span "Visión Categoría" at bounding box center [292, 130] width 57 height 9
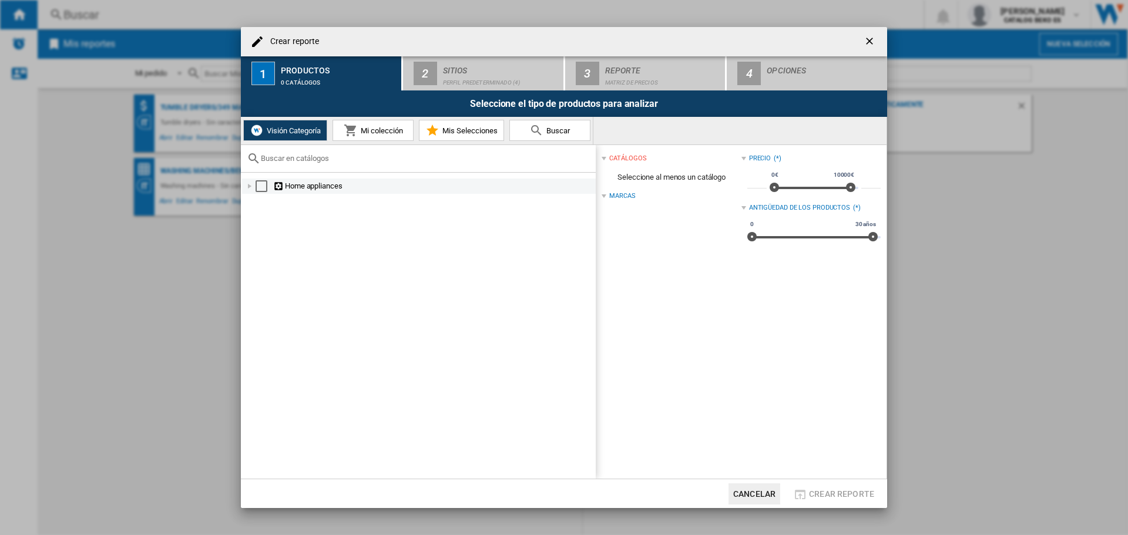
click at [253, 186] on div "Crear reporte ..." at bounding box center [250, 186] width 12 height 12
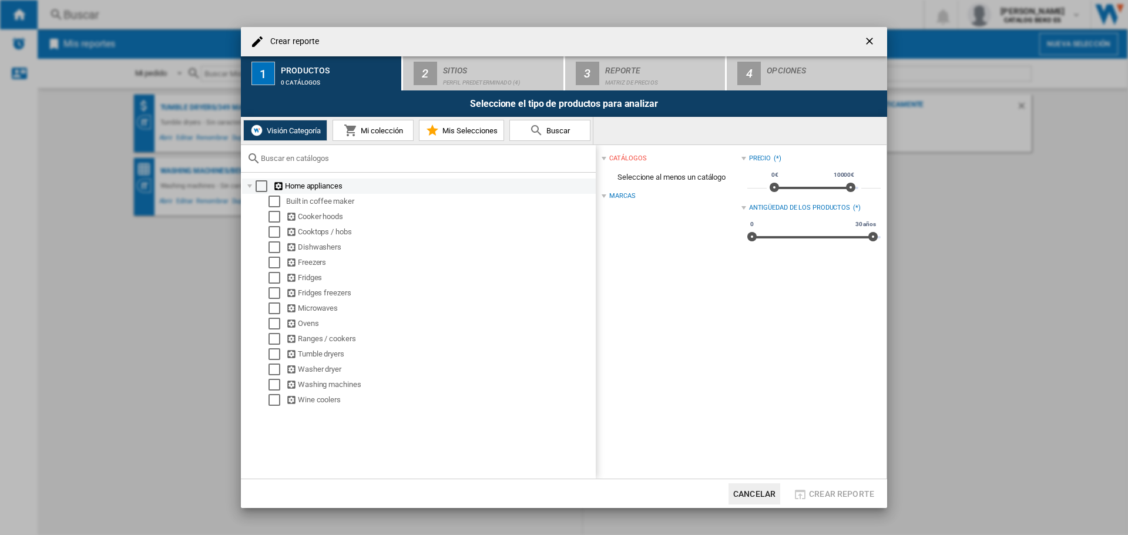
click at [261, 190] on div "Select" at bounding box center [262, 186] width 12 height 12
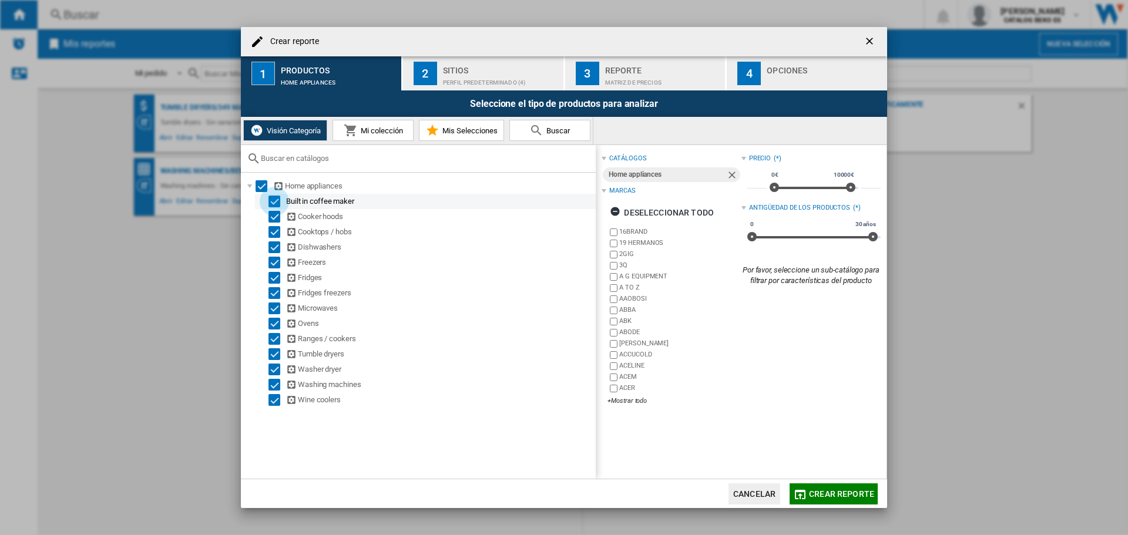
click at [278, 204] on div "Select" at bounding box center [275, 202] width 12 height 12
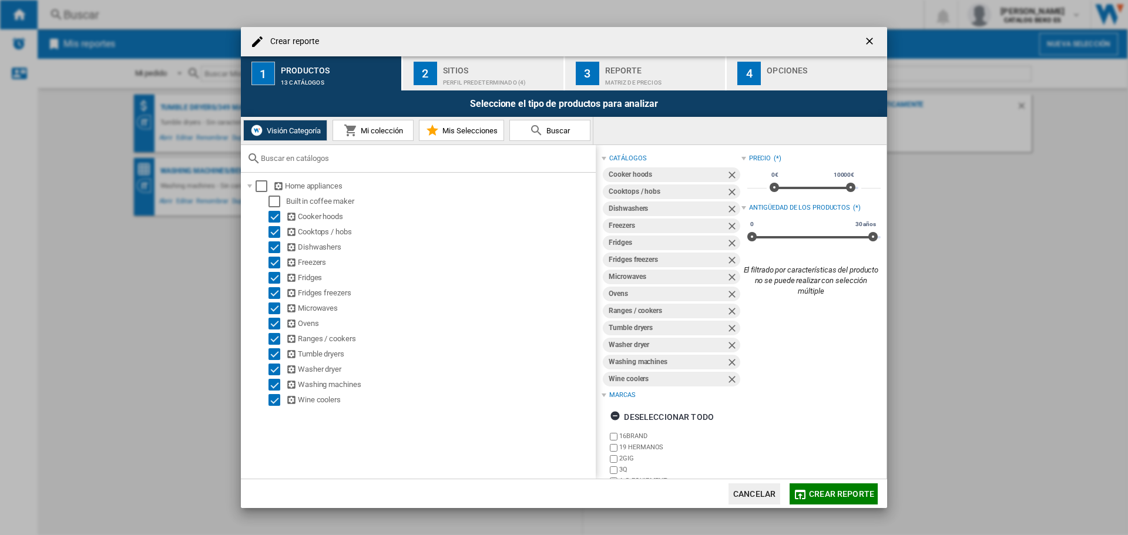
click at [350, 121] on button "Mi colección" at bounding box center [373, 130] width 81 height 21
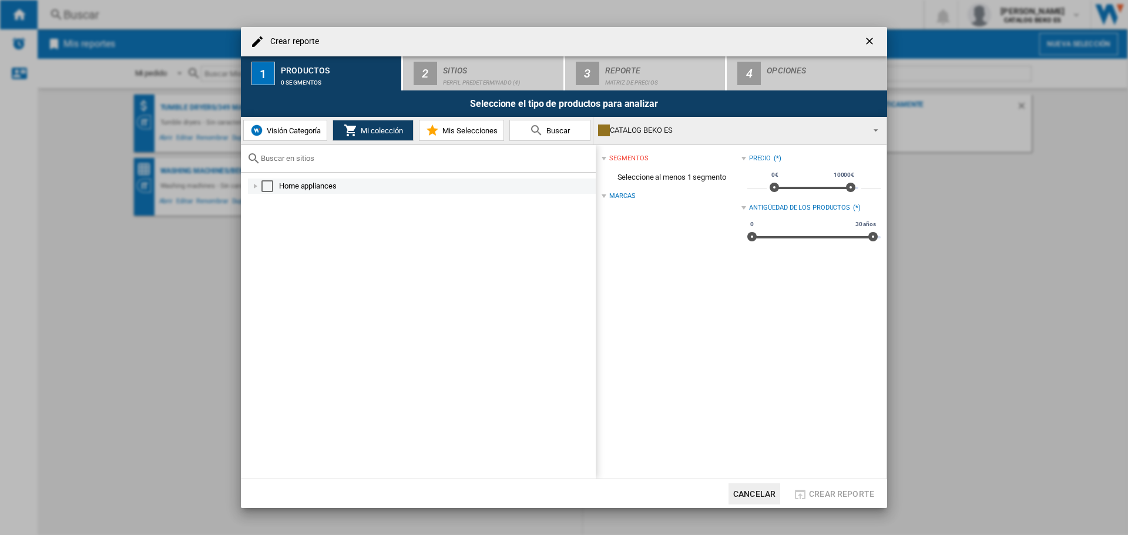
click at [260, 186] on div "Crear reporte ..." at bounding box center [256, 186] width 12 height 12
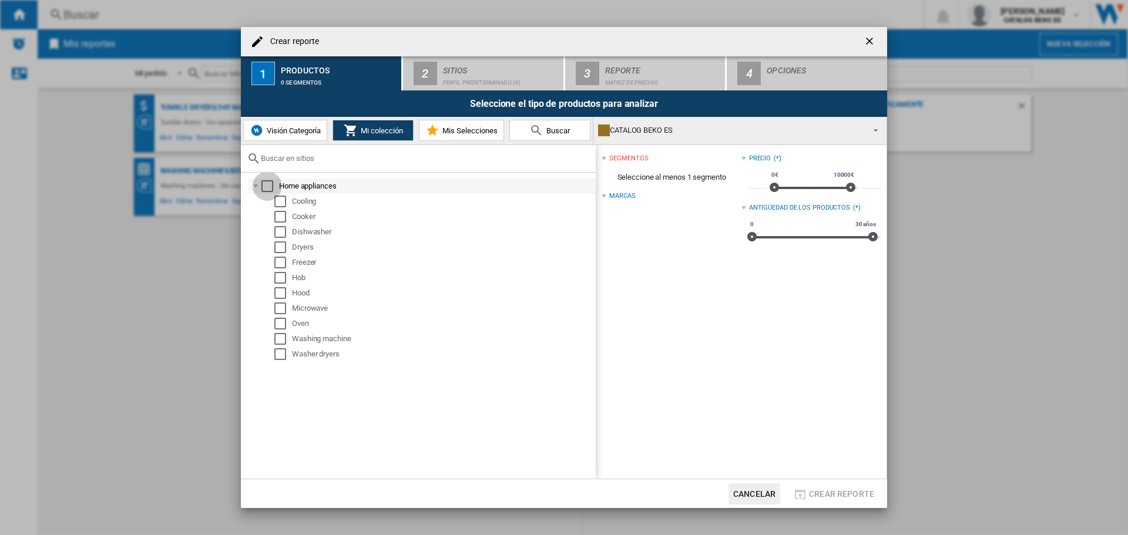
click at [265, 185] on div "Select" at bounding box center [267, 186] width 12 height 12
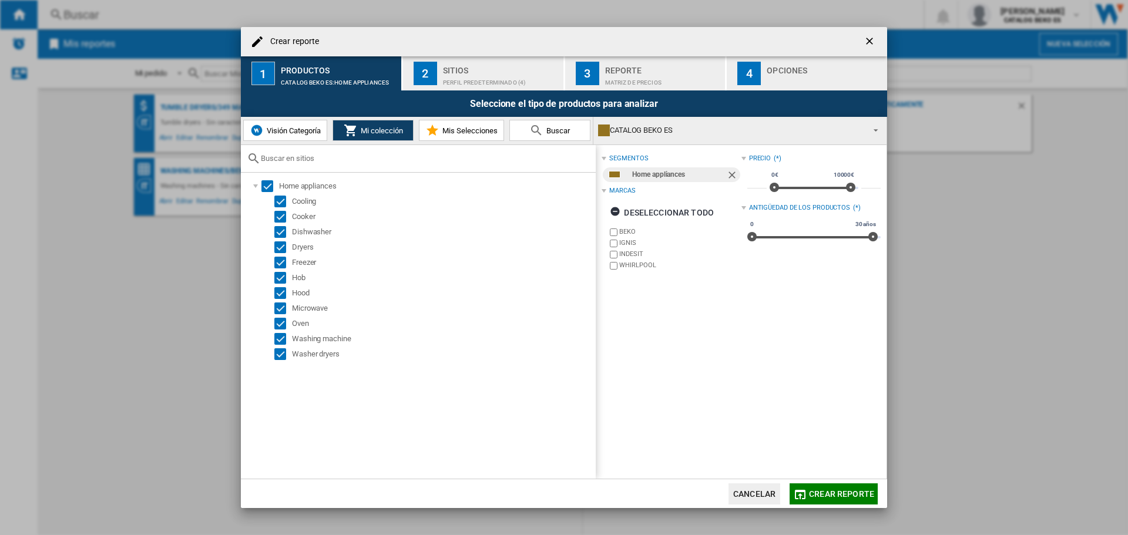
click at [474, 143] on div "Visión Categoría Mi colección Mis Selecciones [GEOGRAPHIC_DATA]" at bounding box center [417, 131] width 353 height 28
click at [471, 135] on button "Mis Selecciones" at bounding box center [461, 130] width 85 height 21
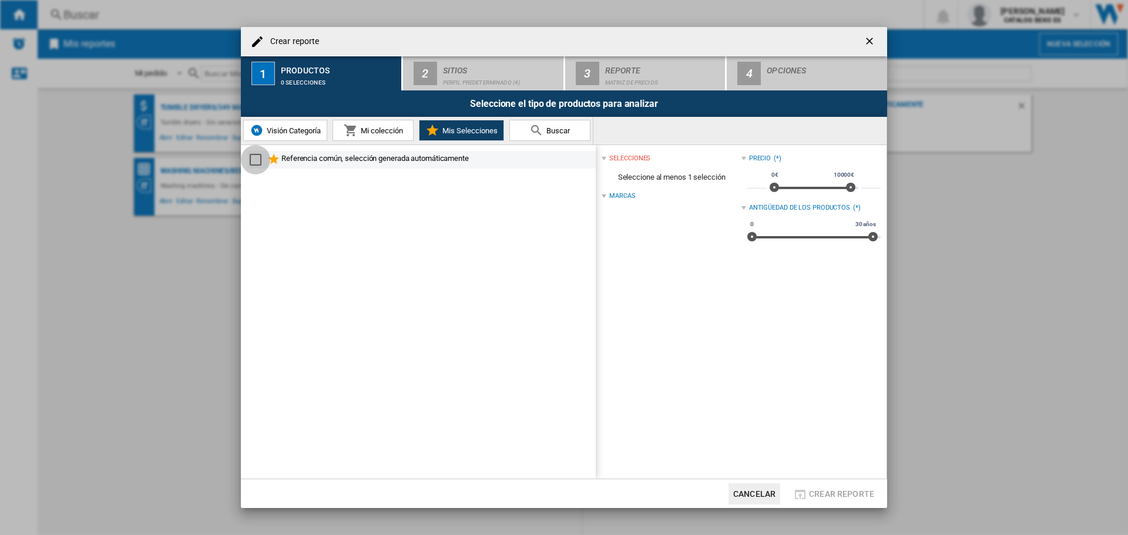
click at [262, 161] on md-checkbox "Select" at bounding box center [259, 160] width 18 height 14
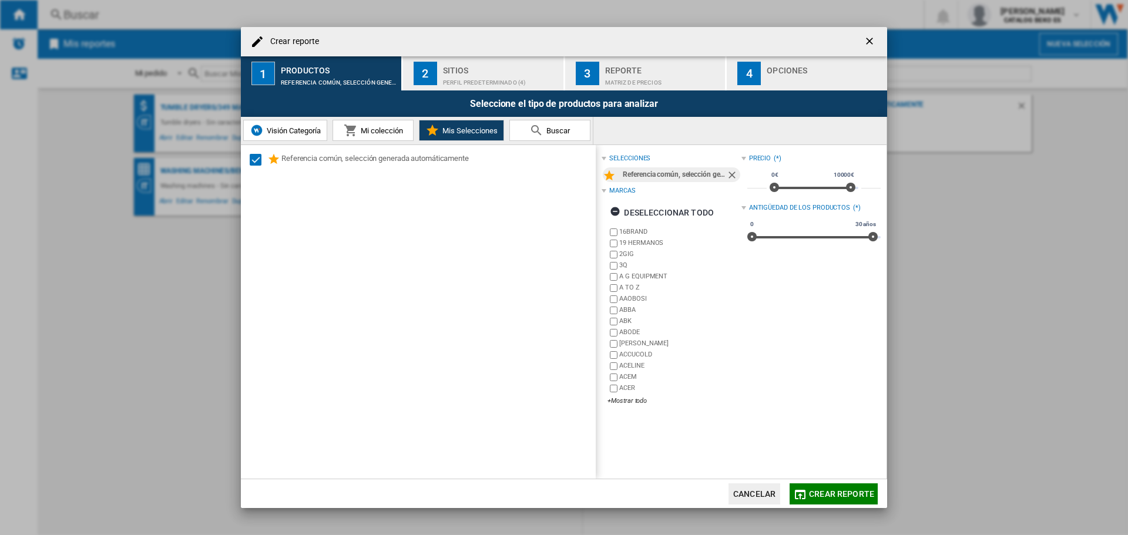
click at [254, 131] on img "Crear reporte ..." at bounding box center [257, 130] width 14 height 14
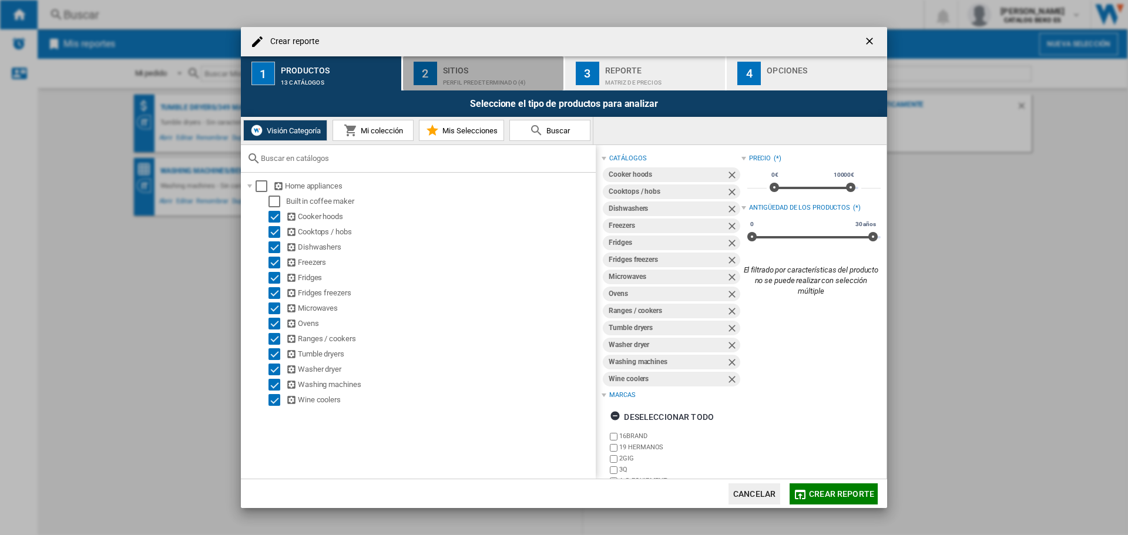
click at [471, 81] on div "Perfil predeterminado (4)" at bounding box center [501, 79] width 116 height 12
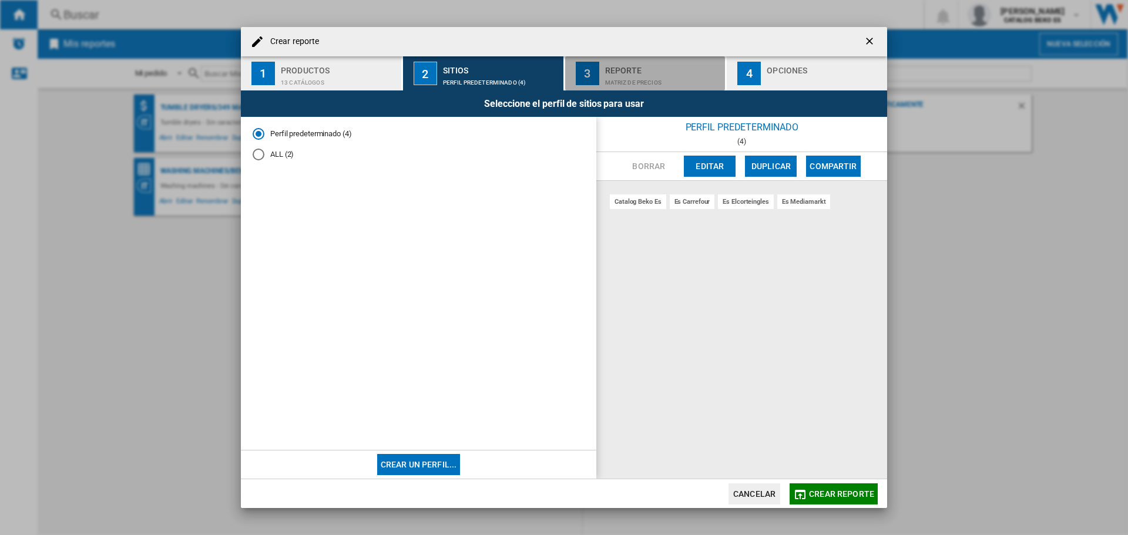
click at [606, 75] on div "Matriz de precios" at bounding box center [663, 79] width 116 height 12
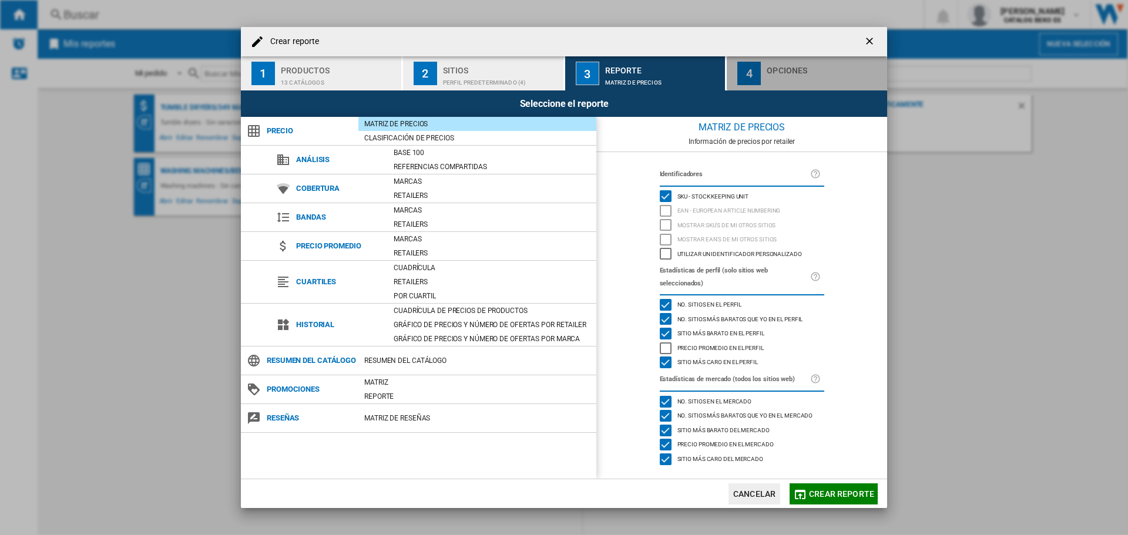
click at [774, 72] on div "Opciones" at bounding box center [825, 67] width 116 height 12
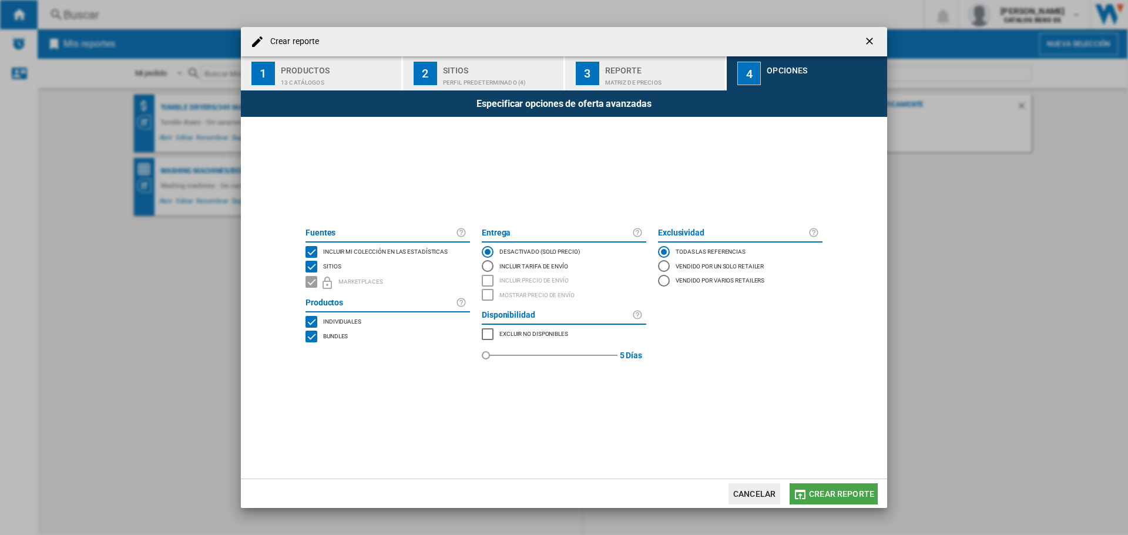
click at [841, 490] on span "Crear reporte" at bounding box center [841, 493] width 65 height 9
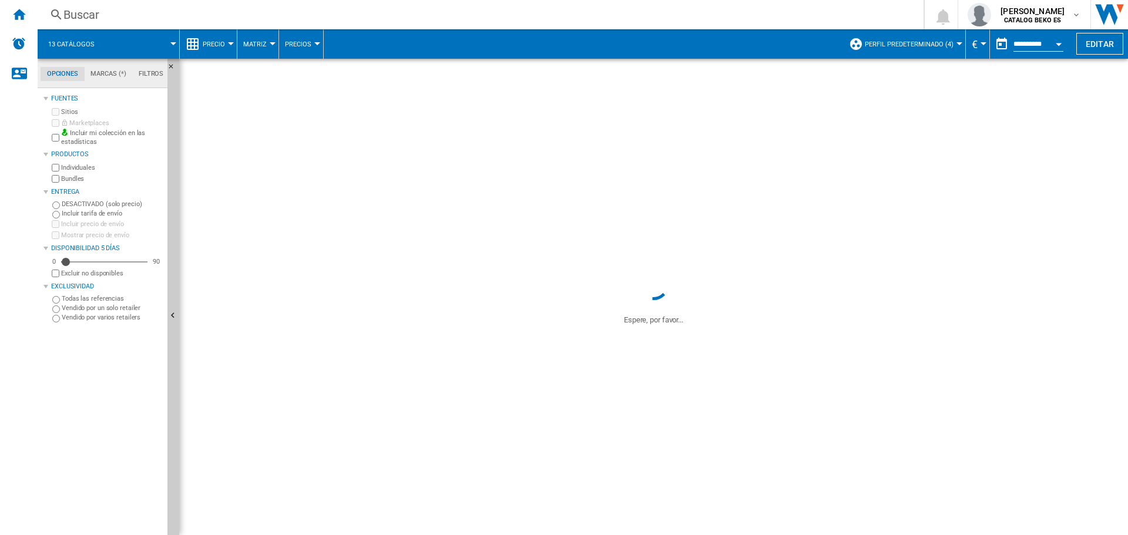
click at [953, 44] on button "Perfil predeterminado (4)" at bounding box center [912, 43] width 95 height 29
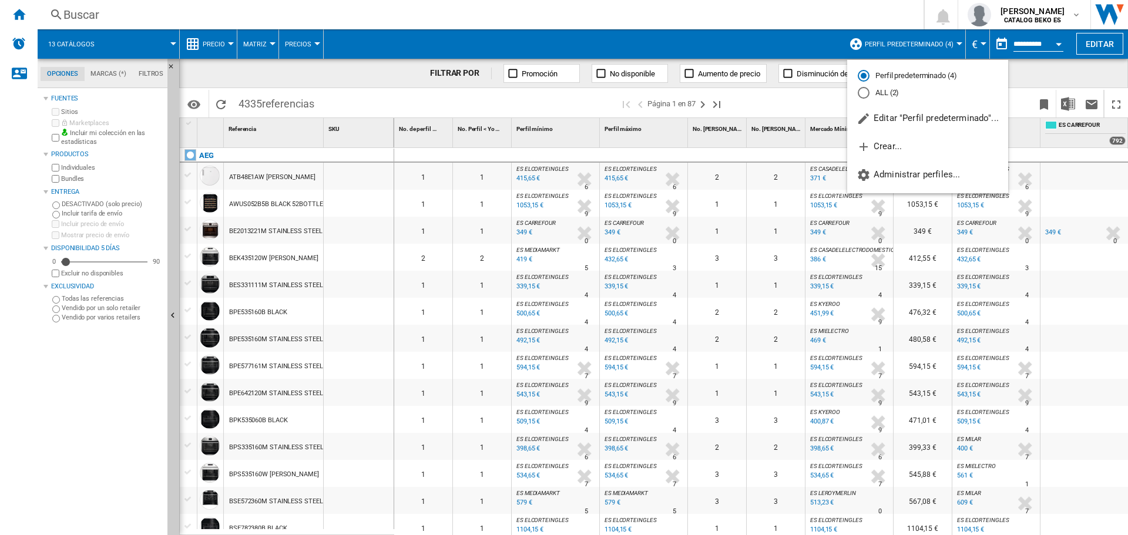
click at [753, 34] on md-backdrop at bounding box center [564, 267] width 1128 height 535
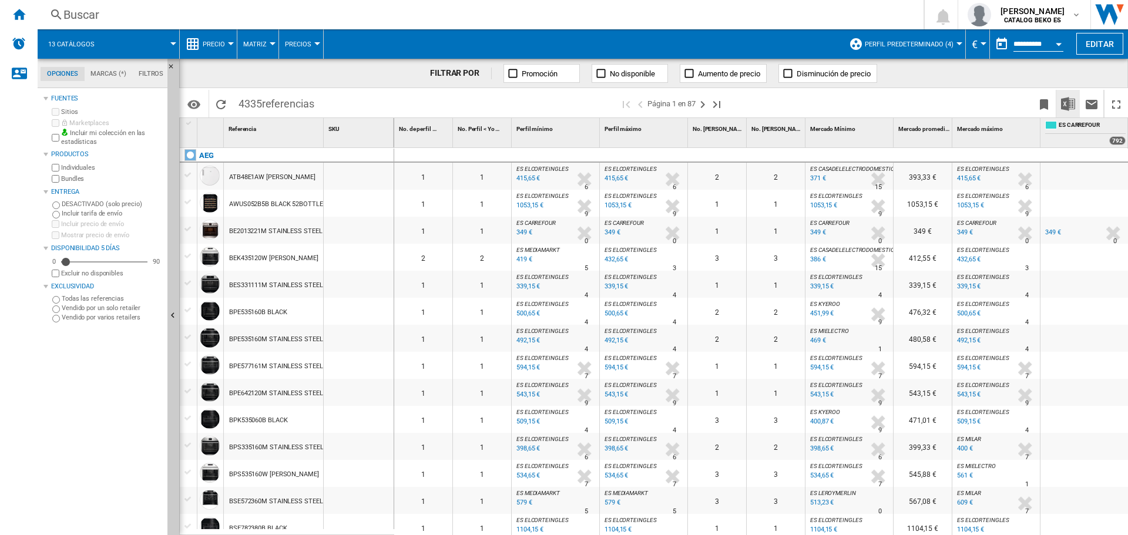
click at [1071, 111] on button "Descargar en Excel" at bounding box center [1069, 104] width 24 height 28
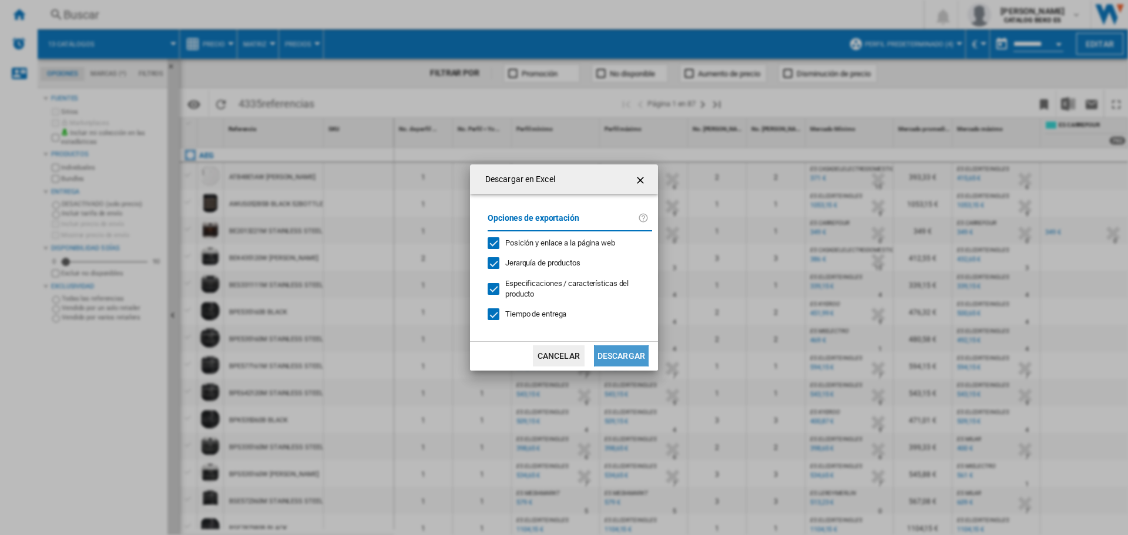
click at [606, 359] on button "Descargar" at bounding box center [621, 356] width 55 height 21
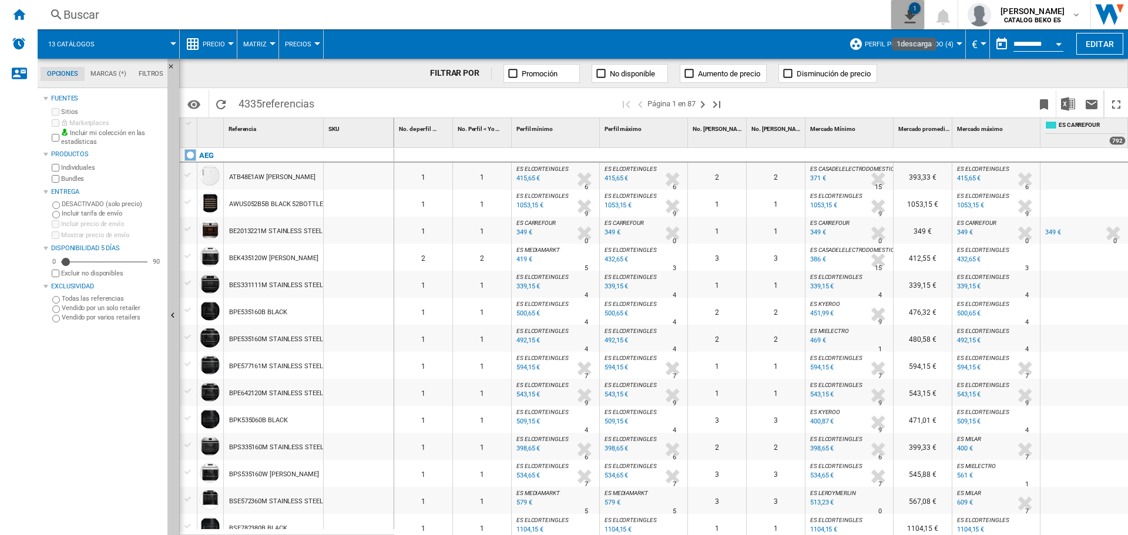
click at [915, 19] on ng-md-icon "1\a descarga" at bounding box center [908, 15] width 14 height 15
